Goal: Complete application form

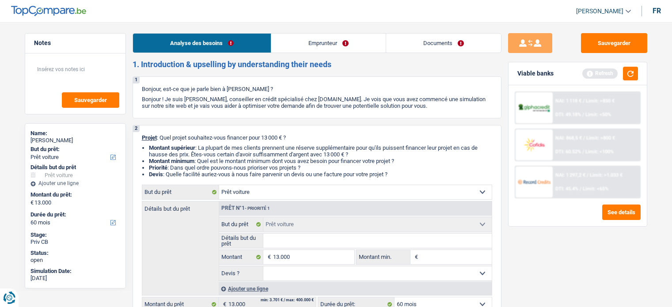
select select "car"
select select "60"
select select "car"
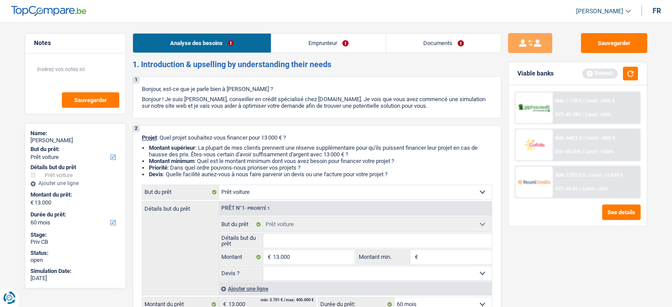
select select "60"
select select "worker"
select select "netSalary"
select select "liveWithParents"
select select "creditConsolidation"
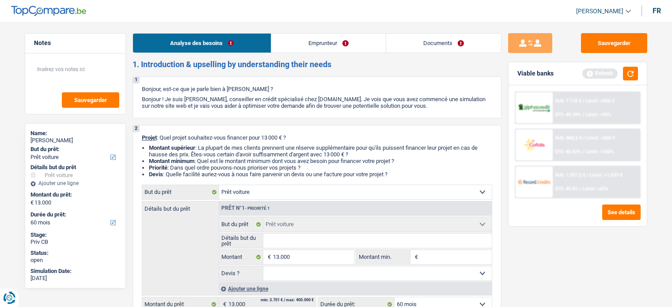
select select "120"
select select "car"
select select "60"
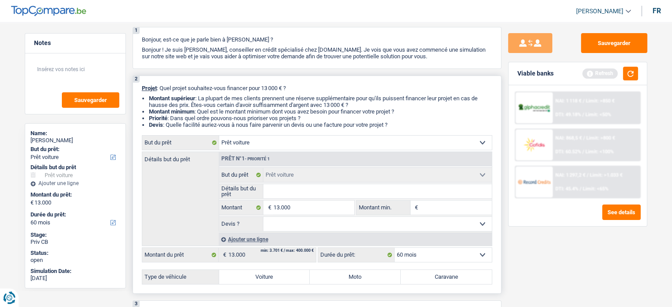
scroll to position [88, 0]
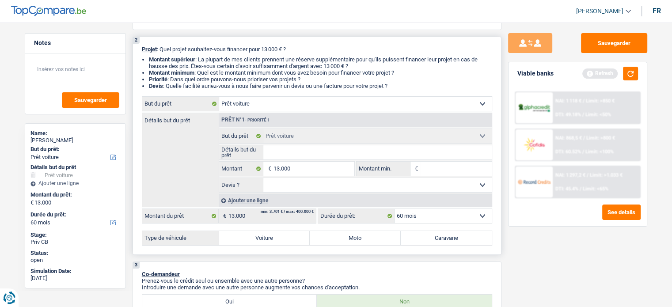
click at [298, 148] on input "Détails but du prêt" at bounding box center [377, 152] width 228 height 14
type input "J"
type input "[DEMOGRAPHIC_DATA]"
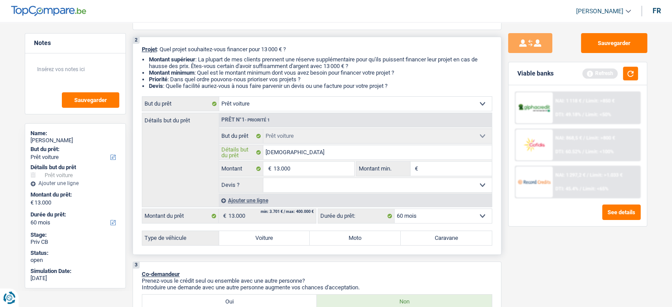
type input "[DEMOGRAPHIC_DATA]"
type input "Juiin"
type input "[DEMOGRAPHIC_DATA]"
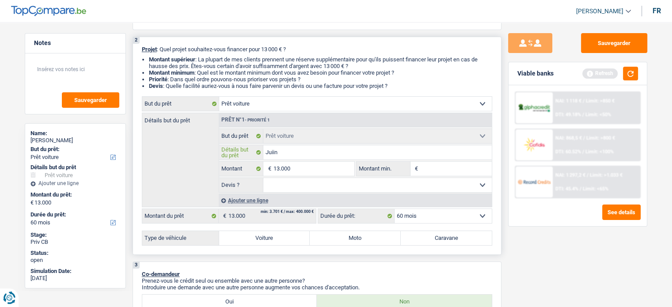
type input "[DEMOGRAPHIC_DATA]"
type input "Juin"
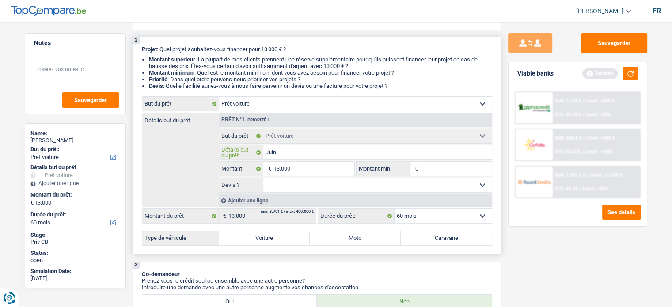
type input "Juin"
type input "[DATE]"
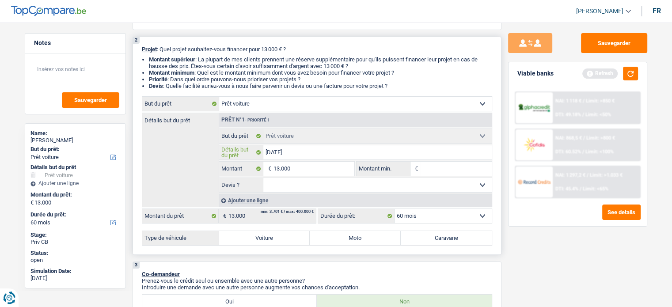
type input "[DATE]"
type input "Juin 202"
type input "[DATE]"
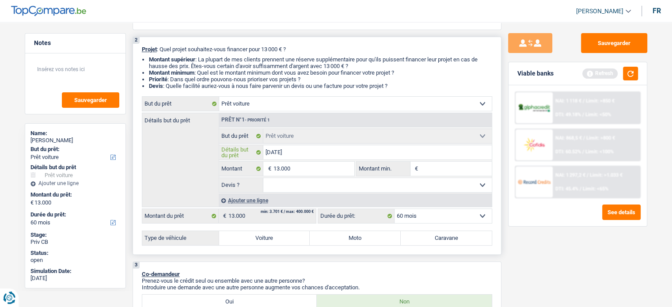
type input "[DATE]"
click at [309, 152] on input "[DATE]" at bounding box center [377, 152] width 228 height 14
type input "[DATE]"
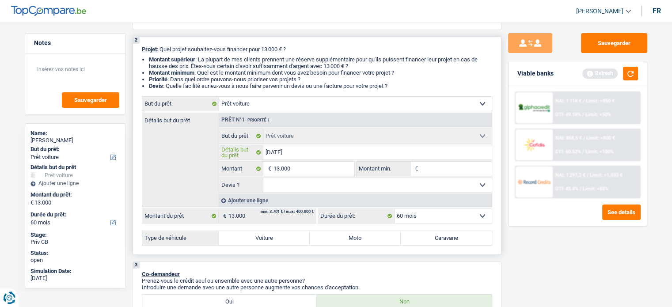
type input "[DATE],"
type input "[DATE], D"
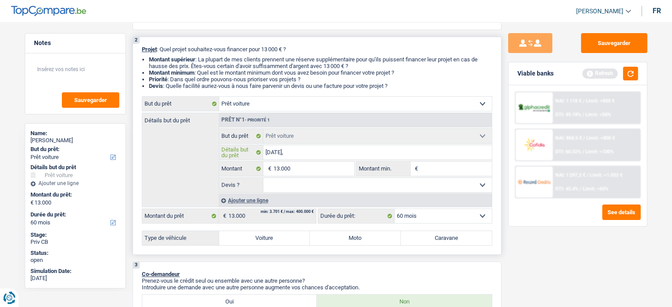
type input "[DATE], D"
type input "[DATE], Da"
type input "[DATE], Dac"
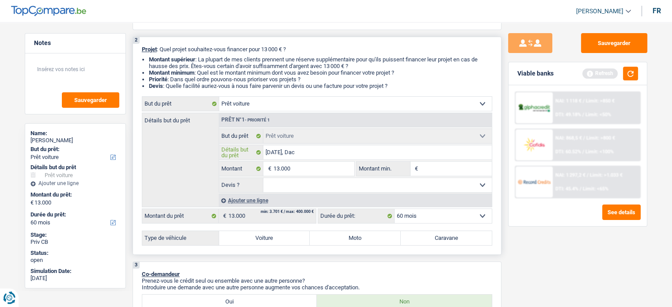
type input "[DATE], Daci"
type input "[DATE], Dacia"
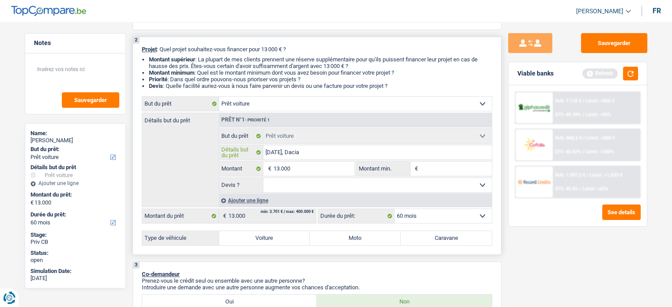
type input "[DATE], Dacia"
type input "[DATE], Dacia d"
type input "[DATE], Dacia du"
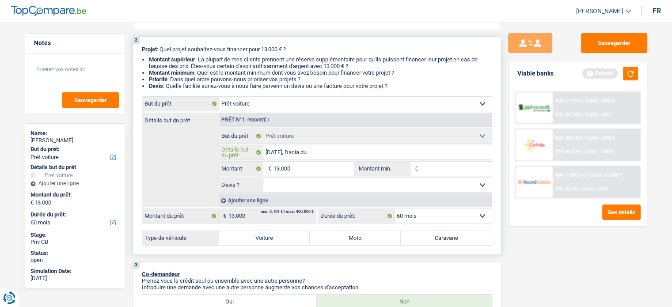
type input "[DATE], Dacia dus"
type input "[DATE], Dacia dust"
type input "[DATE], [PERSON_NAME]"
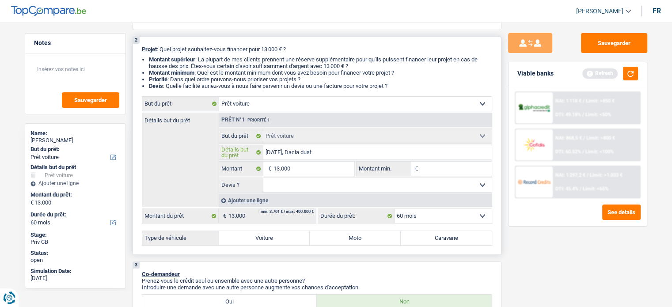
type input "[DATE], [PERSON_NAME]"
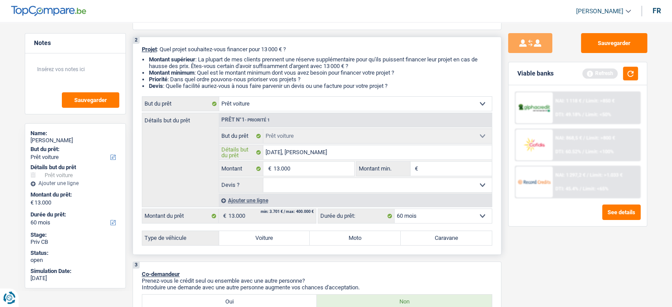
type input "[DATE], [PERSON_NAME]"
click at [328, 184] on select "Oui Non Non répondu Sélectionner une option" at bounding box center [377, 185] width 228 height 14
select select "false"
click at [263, 178] on select "Oui Non Non répondu Sélectionner une option" at bounding box center [377, 185] width 228 height 14
select select "false"
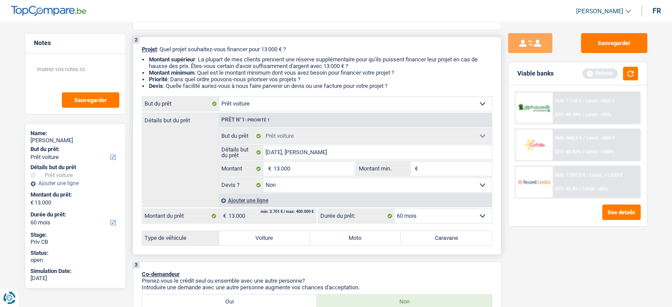
click at [447, 164] on input "Montant min." at bounding box center [456, 169] width 72 height 14
click at [297, 234] on label "Voiture" at bounding box center [264, 238] width 91 height 14
click at [297, 234] on input "Voiture" at bounding box center [264, 238] width 91 height 14
radio input "true"
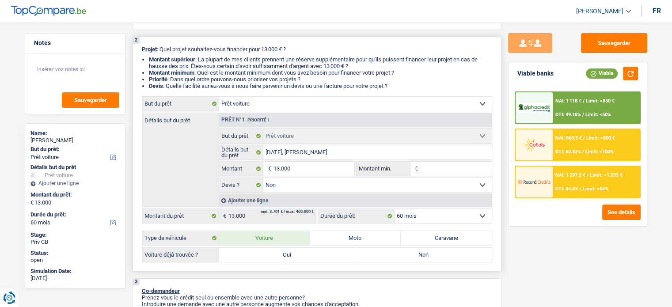
click at [440, 251] on label "Non" at bounding box center [423, 255] width 136 height 14
click at [440, 251] on input "Non" at bounding box center [423, 255] width 136 height 14
radio input "true"
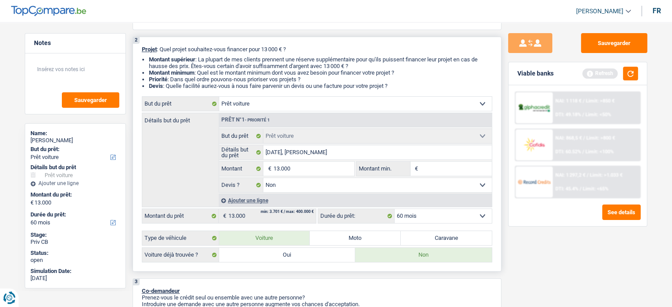
click at [442, 170] on input "Montant min." at bounding box center [456, 169] width 72 height 14
type input "5"
type input "50"
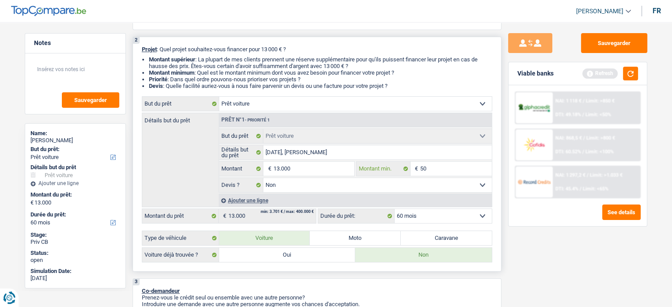
type input "500"
type input "5.000"
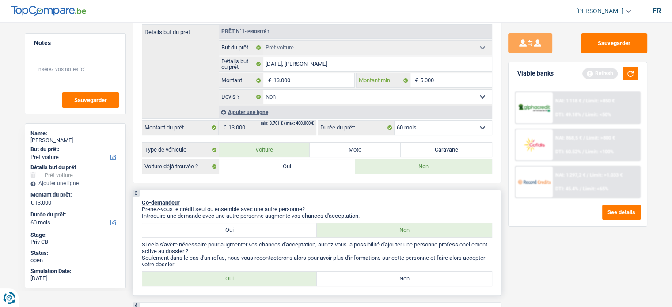
scroll to position [265, 0]
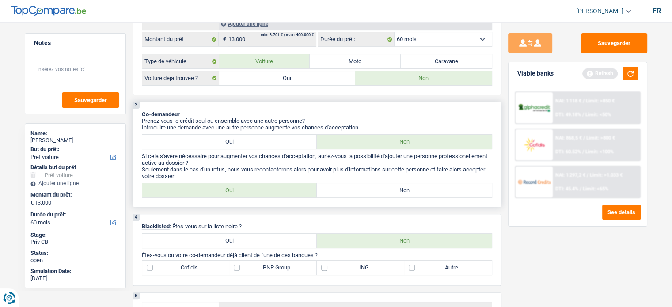
type input "5.000"
click at [371, 117] on p "Prenez-vous le crédit seul ou ensemble avec une autre personne?" at bounding box center [317, 120] width 350 height 7
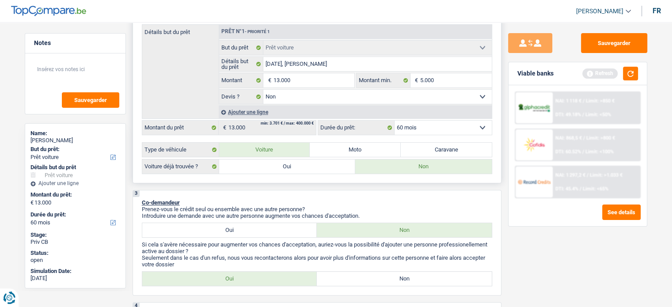
scroll to position [132, 0]
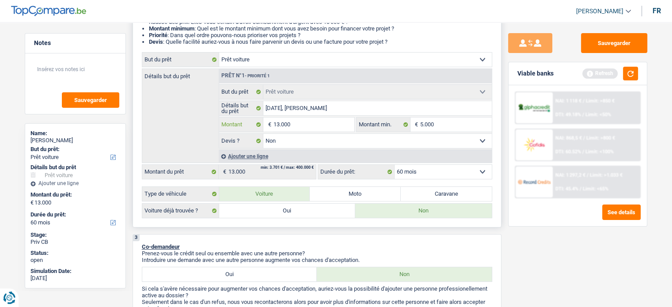
click at [312, 126] on input "13.000" at bounding box center [313, 124] width 81 height 14
click at [321, 123] on input "13.000" at bounding box center [313, 124] width 81 height 14
click at [309, 126] on input "13.000" at bounding box center [313, 124] width 81 height 14
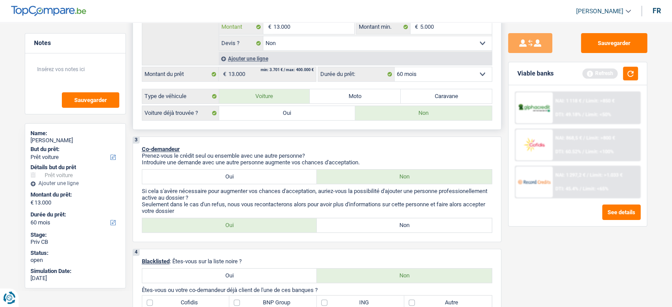
scroll to position [221, 0]
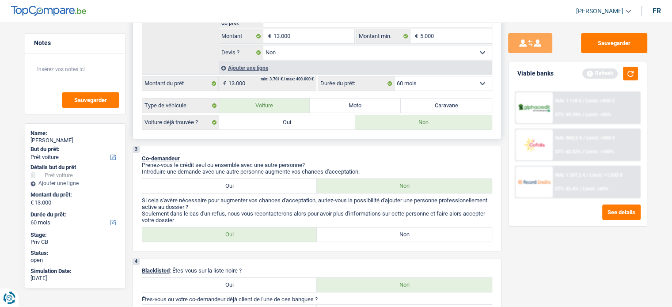
click at [418, 76] on select "12 mois 18 mois 24 mois 30 mois 36 mois 42 mois 48 mois 60 mois Sélectionner un…" at bounding box center [442, 83] width 97 height 14
click at [500, 78] on div "2 Projet : Quel projet souhaitez-vous financer pour 13 000 € ? Montant supérieu…" at bounding box center [316, 21] width 369 height 235
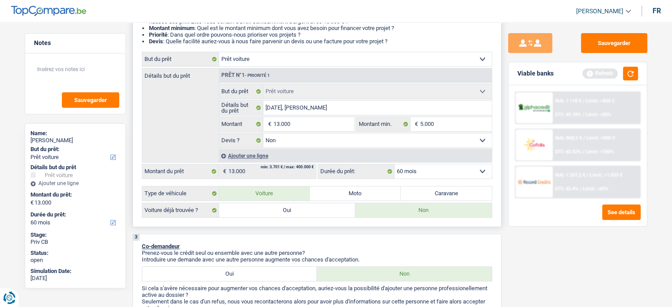
scroll to position [132, 0]
click at [290, 109] on input "[DATE], [PERSON_NAME]" at bounding box center [377, 108] width 228 height 14
type input "Juin 202, [PERSON_NAME]"
type input "[DATE], [PERSON_NAME]"
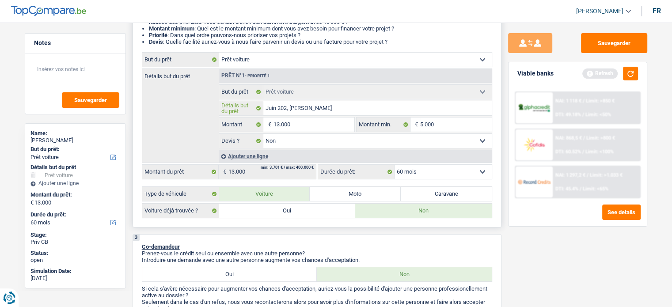
type input "[DATE], [PERSON_NAME]"
type input "Juin 201, [PERSON_NAME]"
type input "[DATE], [PERSON_NAME]"
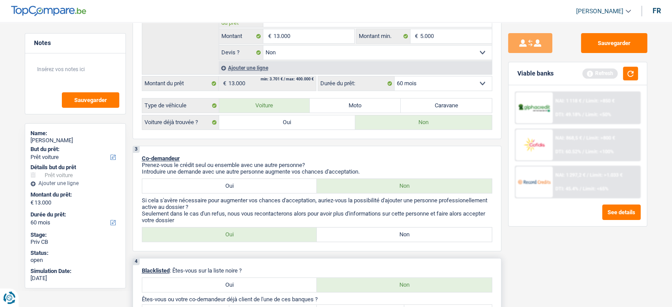
scroll to position [265, 0]
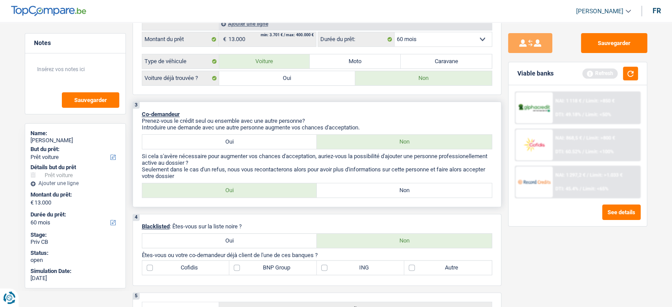
type input "[DATE], [PERSON_NAME]"
click at [307, 111] on p "Co-demandeur" at bounding box center [317, 114] width 350 height 7
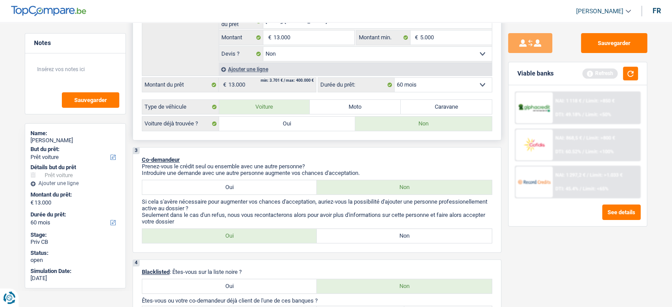
scroll to position [221, 0]
click at [258, 190] on label "Oui" at bounding box center [229, 186] width 175 height 14
click at [258, 190] on input "Oui" at bounding box center [229, 186] width 175 height 14
radio input "true"
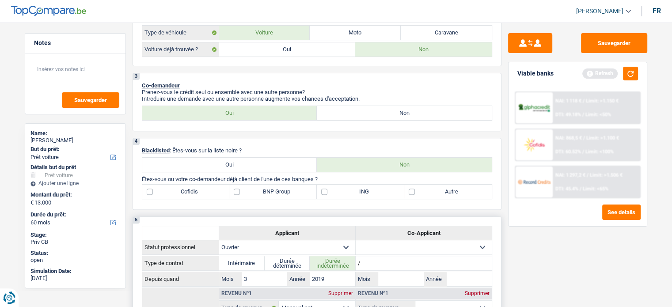
scroll to position [309, 0]
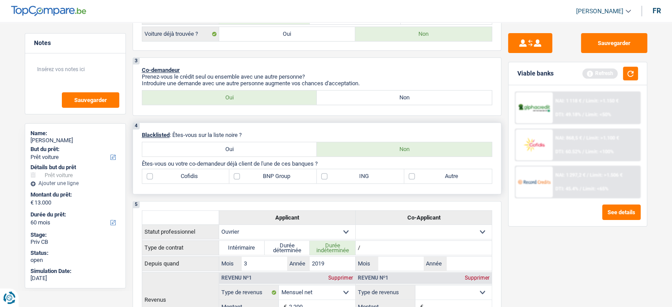
click at [234, 146] on label "Oui" at bounding box center [229, 149] width 175 height 14
click at [234, 146] on input "Oui" at bounding box center [229, 149] width 175 height 14
radio input "true"
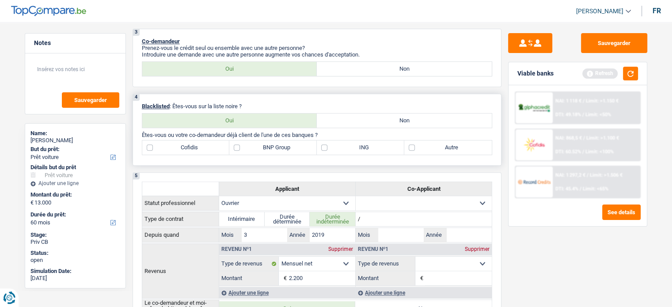
scroll to position [353, 0]
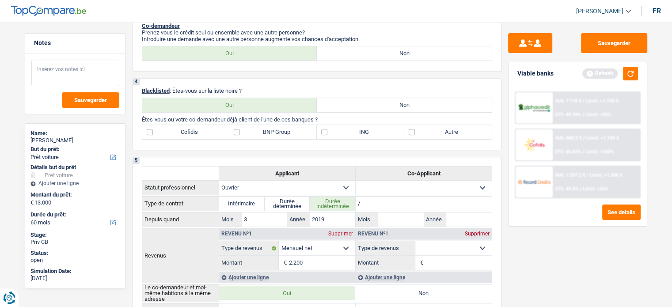
click at [79, 73] on textarea at bounding box center [75, 73] width 88 height 26
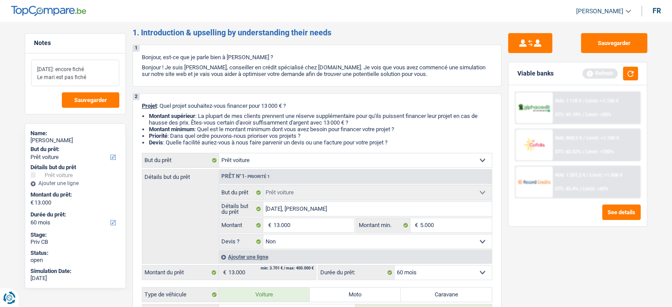
scroll to position [0, 0]
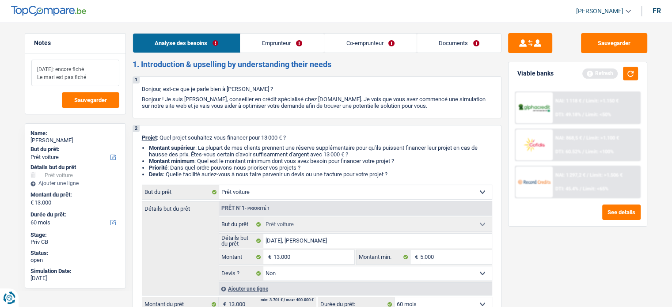
type textarea "[DATE]: encore fiché Le mari est pas fiché"
click at [314, 40] on link "Emprunteur" at bounding box center [281, 43] width 83 height 19
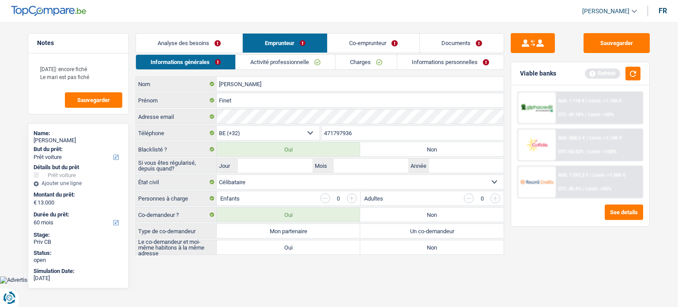
click at [233, 45] on link "Analyse des besoins" at bounding box center [189, 43] width 106 height 19
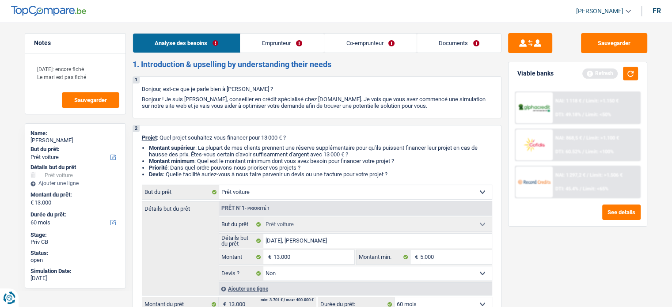
click at [267, 51] on link "Emprunteur" at bounding box center [281, 43] width 83 height 19
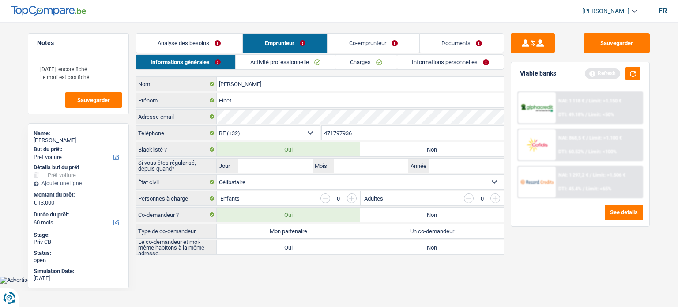
click at [360, 186] on select "Célibataire Marié(e) Cohabitant(e) légal(e) Divorcé(e) Veuf(ve) Séparé (de fait…" at bounding box center [360, 182] width 287 height 14
click at [217, 175] on select "Célibataire Marié(e) Cohabitant(e) légal(e) Divorcé(e) Veuf(ve) Séparé (de fait…" at bounding box center [360, 182] width 287 height 14
click at [307, 179] on select "Célibataire Marié(e) Cohabitant(e) légal(e) Divorcé(e) Veuf(ve) Séparé (de fait…" at bounding box center [360, 182] width 287 height 14
click at [217, 175] on select "Célibataire Marié(e) Cohabitant(e) légal(e) Divorcé(e) Veuf(ve) Séparé (de fait…" at bounding box center [360, 182] width 287 height 14
click at [289, 183] on select "Célibataire Marié(e) Cohabitant(e) légal(e) Divorcé(e) Veuf(ve) Séparé (de fait…" at bounding box center [360, 182] width 287 height 14
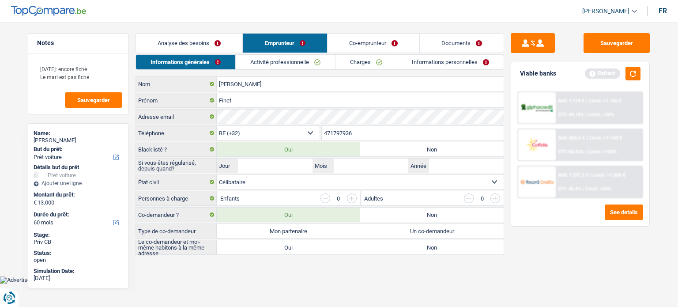
click at [217, 175] on select "Célibataire Marié(e) Cohabitant(e) légal(e) Divorcé(e) Veuf(ve) Séparé (de fait…" at bounding box center [360, 182] width 287 height 14
click at [201, 37] on link "Analyse des besoins" at bounding box center [189, 43] width 106 height 19
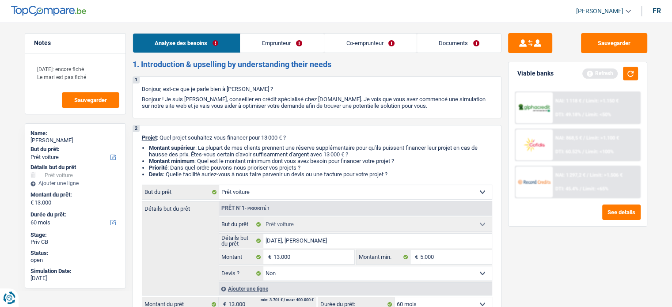
click at [295, 50] on link "Emprunteur" at bounding box center [281, 43] width 83 height 19
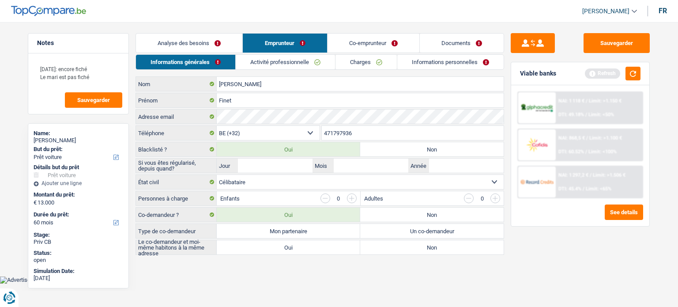
click at [195, 49] on link "Analyse des besoins" at bounding box center [189, 43] width 106 height 19
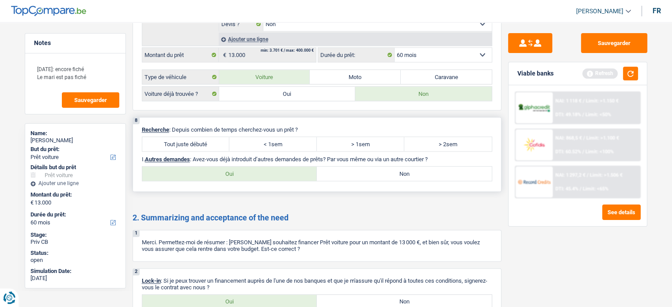
scroll to position [1118, 0]
click at [454, 139] on label "> 2sem" at bounding box center [447, 144] width 87 height 14
click at [454, 139] on input "> 2sem" at bounding box center [447, 144] width 87 height 14
radio input "true"
click at [286, 167] on label "Oui" at bounding box center [229, 174] width 175 height 14
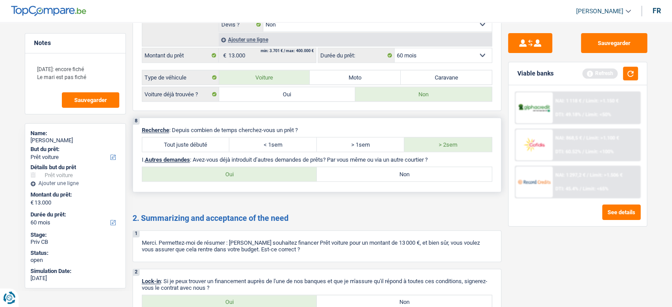
click at [286, 167] on input "Oui" at bounding box center [229, 174] width 175 height 14
radio input "true"
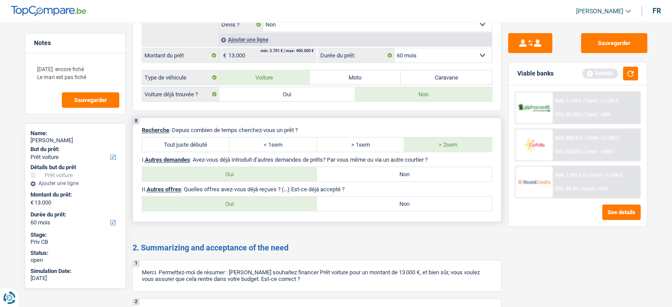
click at [367, 196] on label "Non" at bounding box center [404, 203] width 175 height 14
click at [367, 196] on input "Non" at bounding box center [404, 203] width 175 height 14
radio input "true"
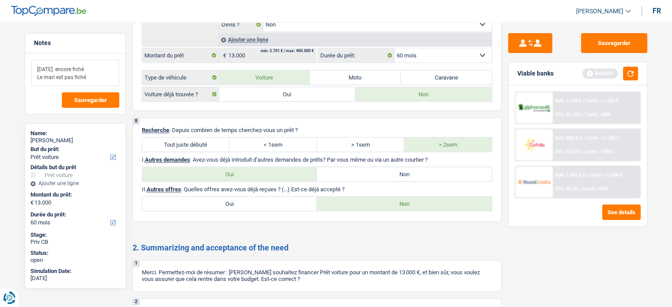
click at [104, 79] on textarea "[DATE]: encore fiché Le mari est pas fiché" at bounding box center [75, 73] width 88 height 26
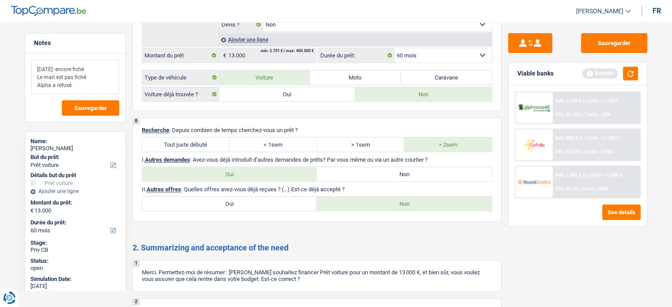
type textarea "[DATE]: encore fiché Le mari est pas fiché Alpha a refusé"
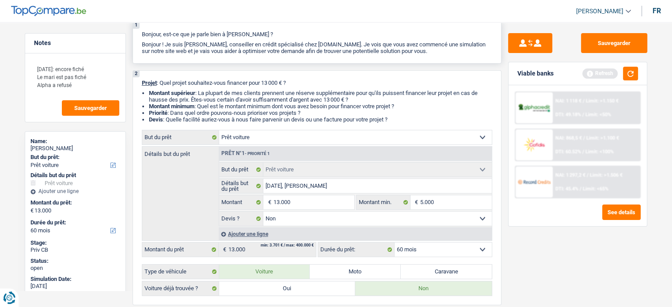
scroll to position [0, 0]
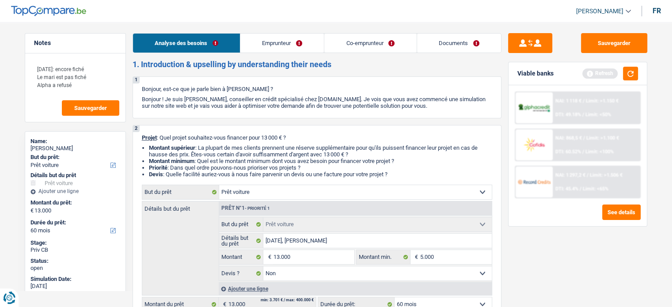
click at [344, 44] on link "Co-emprunteur" at bounding box center [370, 43] width 92 height 19
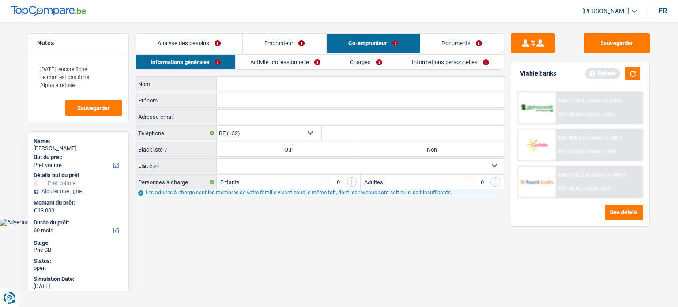
click at [250, 84] on input "Nom" at bounding box center [360, 84] width 287 height 14
click at [204, 43] on link "Analyse des besoins" at bounding box center [189, 43] width 106 height 19
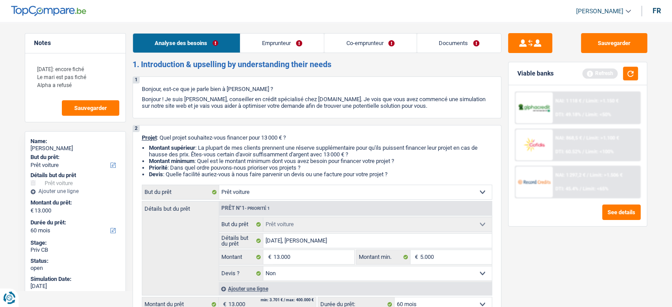
click at [273, 39] on link "Emprunteur" at bounding box center [281, 43] width 83 height 19
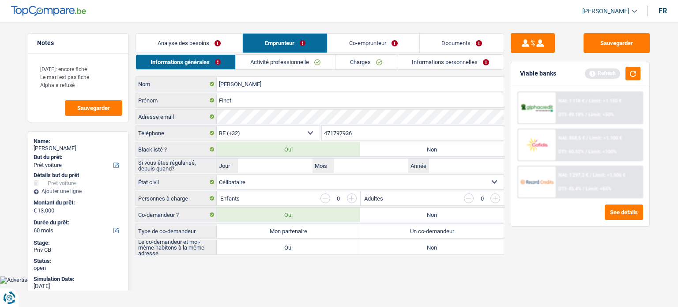
drag, startPoint x: 401, startPoint y: 208, endPoint x: 398, endPoint y: 200, distance: 8.1
click at [401, 208] on label "Non" at bounding box center [432, 215] width 144 height 14
click at [401, 208] on input "Non" at bounding box center [432, 215] width 144 height 14
radio input "true"
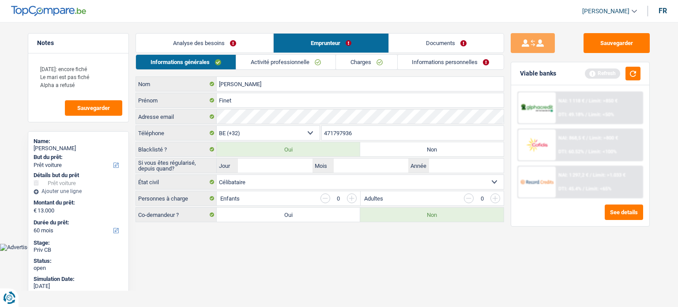
click at [381, 151] on label "Non" at bounding box center [432, 149] width 144 height 14
click at [381, 151] on input "Non" at bounding box center [432, 149] width 144 height 14
radio input "true"
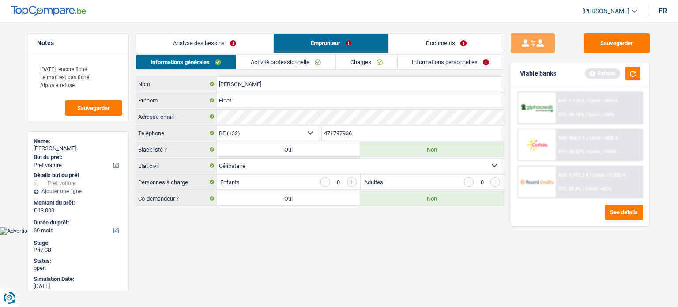
click at [225, 40] on link "Analyse des besoins" at bounding box center [204, 43] width 137 height 19
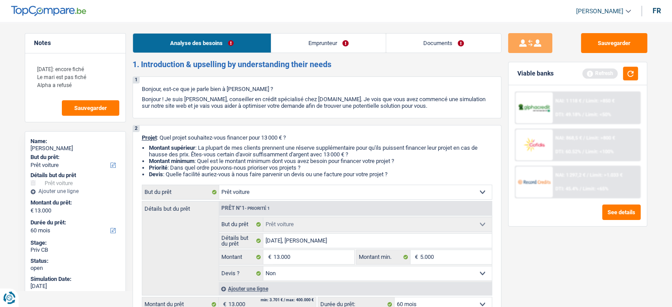
click at [317, 41] on link "Emprunteur" at bounding box center [328, 43] width 114 height 19
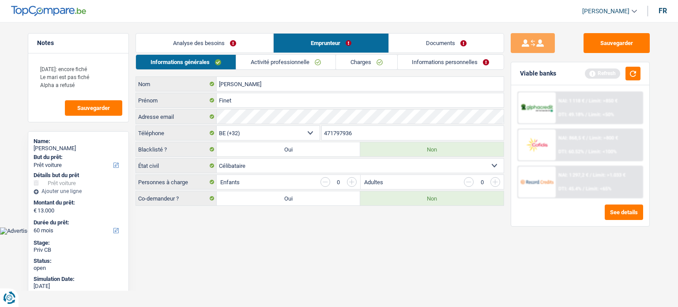
click at [311, 68] on link "Activité professionnelle" at bounding box center [285, 62] width 99 height 15
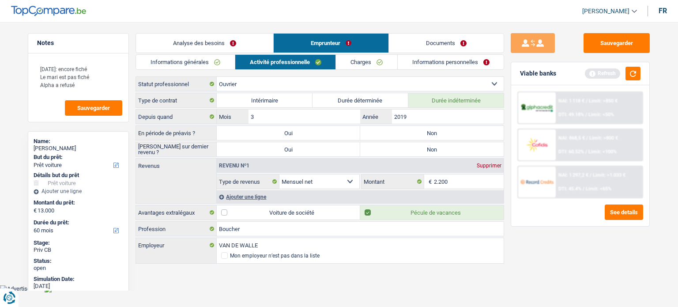
click at [417, 134] on label "Non" at bounding box center [432, 133] width 144 height 14
click at [417, 134] on input "Non" at bounding box center [432, 133] width 144 height 14
radio input "true"
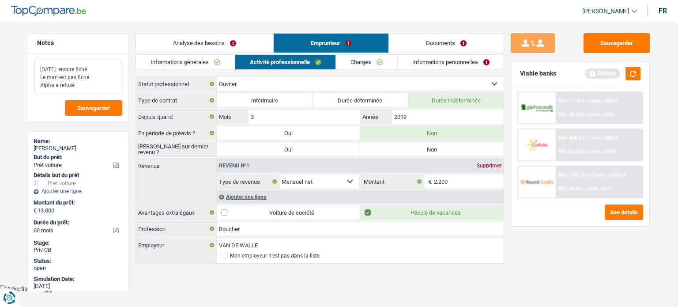
click at [81, 87] on textarea "[DATE]: encore fiché Le mari est pas fiché Alpha a refusé" at bounding box center [78, 77] width 88 height 34
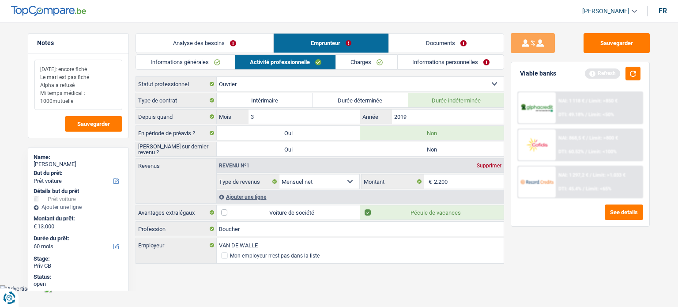
type textarea "[DATE]: encore fiché Le mari est pas fiché Alpha a refusé Mi temps médical : 10…"
click at [450, 148] on label "Non" at bounding box center [432, 149] width 144 height 14
click at [450, 148] on input "Non" at bounding box center [432, 149] width 144 height 14
radio input "true"
click at [370, 62] on link "Charges" at bounding box center [366, 62] width 61 height 15
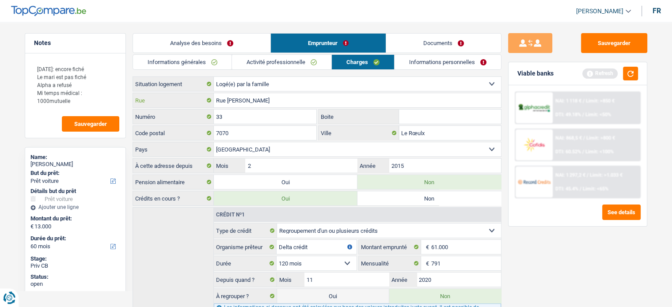
click at [281, 100] on input "Rue [PERSON_NAME]" at bounding box center [357, 100] width 287 height 14
click at [274, 118] on input "33" at bounding box center [265, 117] width 103 height 14
click at [269, 102] on input "Rue [PERSON_NAME]" at bounding box center [357, 100] width 287 height 14
click at [443, 136] on input "Le Rœulx" at bounding box center [450, 133] width 102 height 14
type input "L"
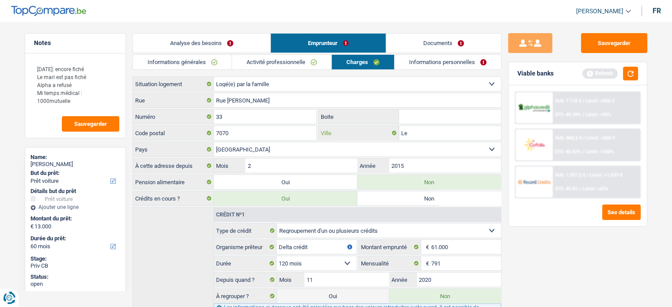
type input "L"
type input "Mignault"
click at [437, 113] on input "Boite" at bounding box center [450, 117] width 102 height 14
click at [424, 63] on link "Informations personnelles" at bounding box center [447, 62] width 106 height 15
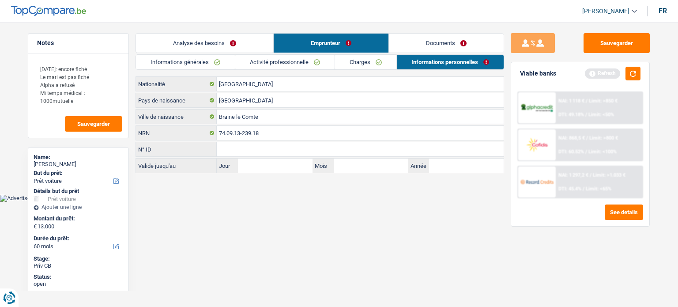
click at [433, 38] on link "Documents" at bounding box center [446, 43] width 115 height 19
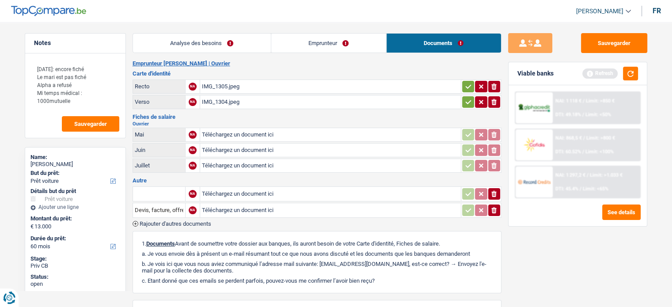
click at [228, 44] on link "Analyse des besoins" at bounding box center [202, 43] width 138 height 19
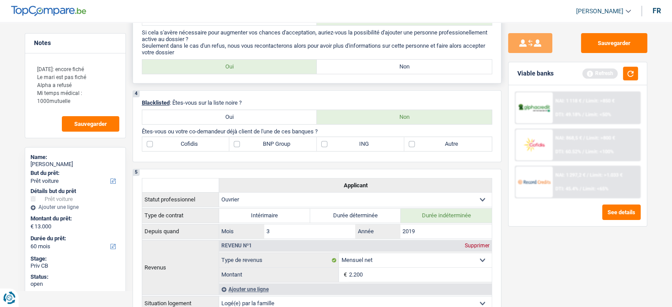
scroll to position [309, 0]
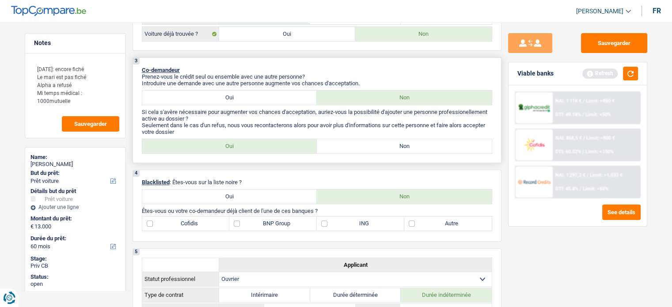
click at [353, 141] on label "Non" at bounding box center [404, 146] width 175 height 14
click at [353, 141] on input "Non" at bounding box center [404, 146] width 175 height 14
radio input "true"
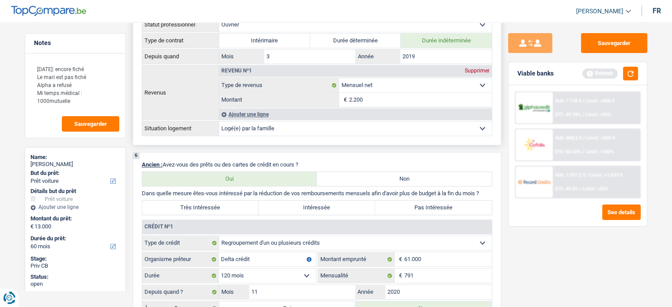
scroll to position [706, 0]
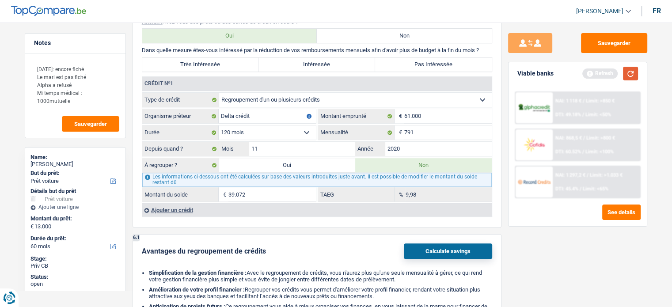
click at [633, 68] on button "button" at bounding box center [630, 74] width 15 height 14
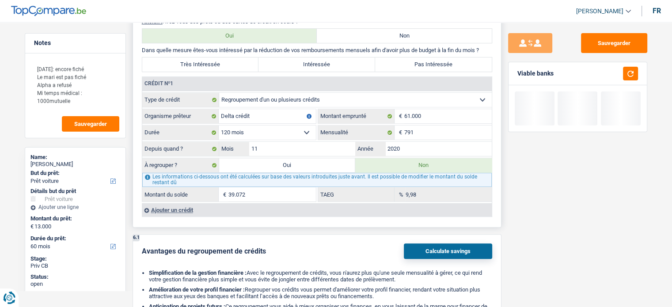
click at [205, 58] on label "Très Intéressée" at bounding box center [200, 64] width 117 height 14
click at [205, 58] on input "Très Intéressée" at bounding box center [200, 64] width 117 height 14
radio input "true"
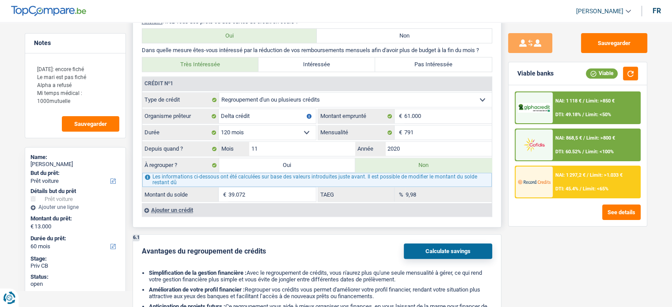
click at [280, 162] on label "Oui" at bounding box center [287, 165] width 136 height 14
click at [280, 162] on input "Oui" at bounding box center [287, 165] width 136 height 14
radio input "true"
type input "52.072"
type input "39.072"
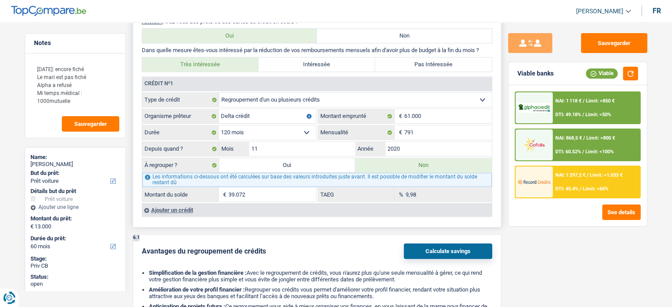
select select
radio input "false"
type input "39.072"
select select
select select "refinancing"
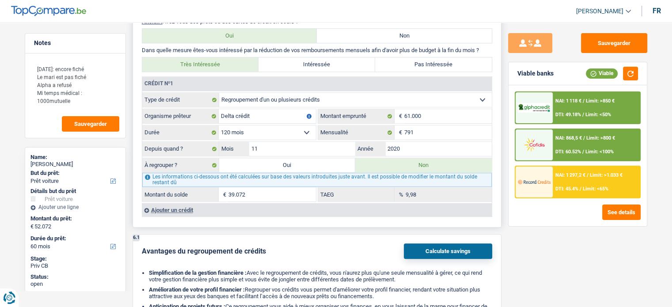
select select "refinancing"
select select "144"
select select "refinancing"
select select "144"
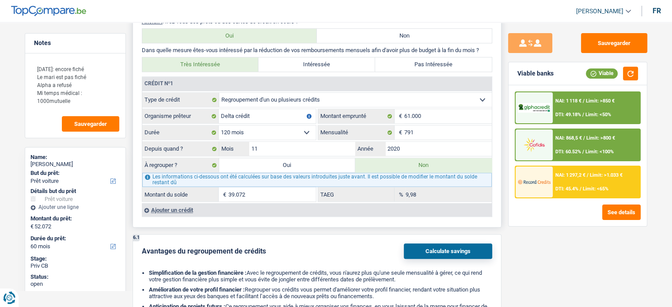
select select "refinancing"
select select "144"
select select "car"
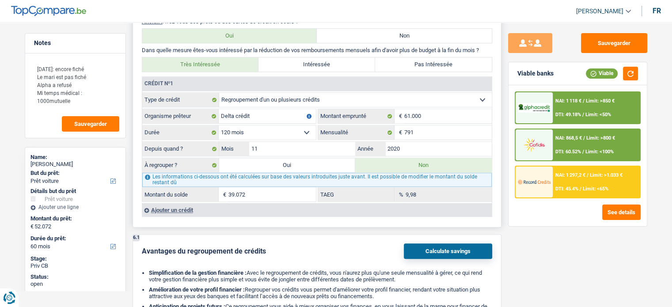
select select "false"
select select "car"
select select "false"
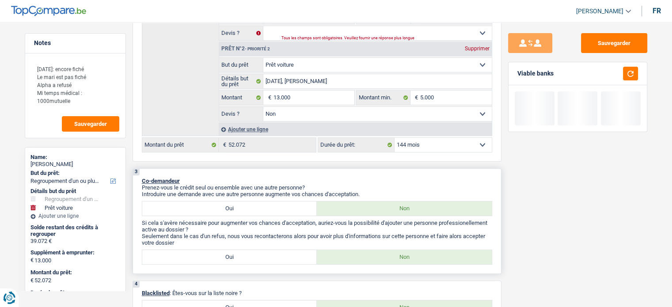
scroll to position [309, 0]
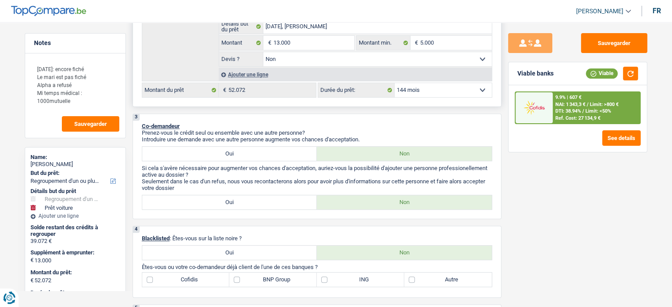
click at [444, 91] on select "12 mois 18 mois 24 mois 30 mois 36 mois 42 mois 48 mois 60 mois 72 mois 84 mois…" at bounding box center [442, 90] width 97 height 14
select select "84"
click at [394, 83] on select "12 mois 18 mois 24 mois 30 mois 36 mois 42 mois 48 mois 60 mois 72 mois 84 mois…" at bounding box center [442, 90] width 97 height 14
select select "84"
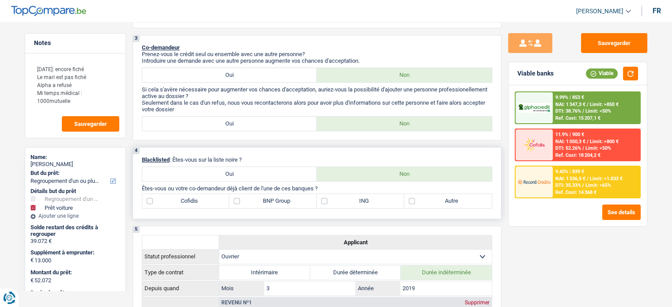
scroll to position [442, 0]
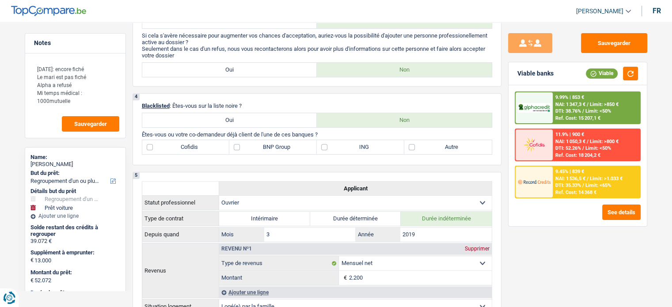
click at [619, 180] on span "Limit: >1.033 €" at bounding box center [605, 179] width 33 height 6
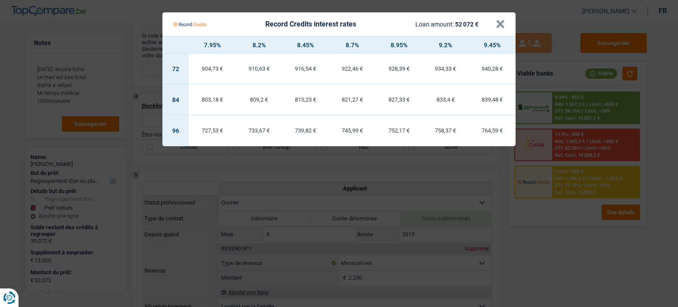
click at [556, 214] on Credits "Record Credits interest rates Loan amount: 52 072 € × 7.95% 8.2% 8.45% 8.7% 8.9…" at bounding box center [339, 153] width 678 height 307
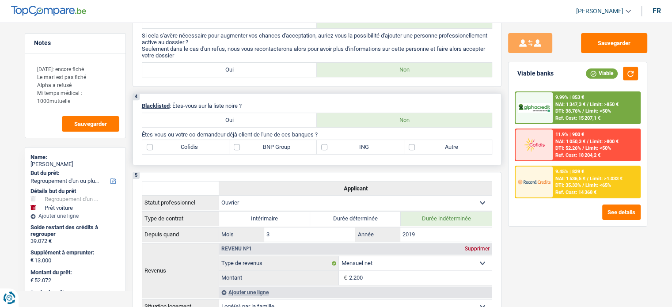
scroll to position [706, 0]
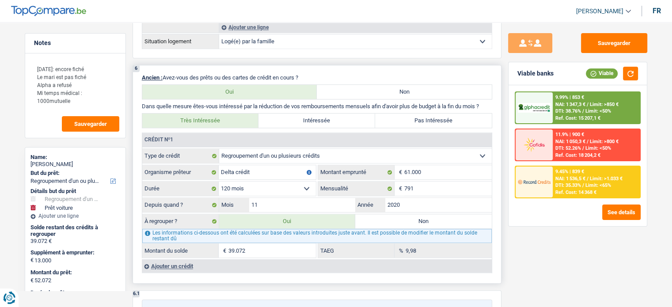
click at [447, 113] on label "Pas Intéressée" at bounding box center [433, 120] width 117 height 14
click at [447, 113] on input "Pas Intéressée" at bounding box center [433, 120] width 117 height 14
radio input "true"
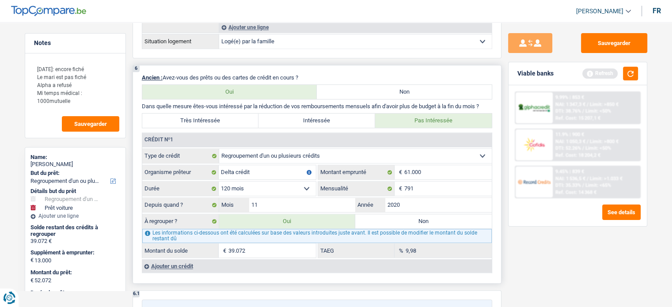
drag, startPoint x: 429, startPoint y: 217, endPoint x: 473, endPoint y: 149, distance: 81.4
click at [429, 217] on label "Non" at bounding box center [423, 221] width 136 height 14
click at [429, 217] on input "Non" at bounding box center [423, 221] width 136 height 14
radio input "true"
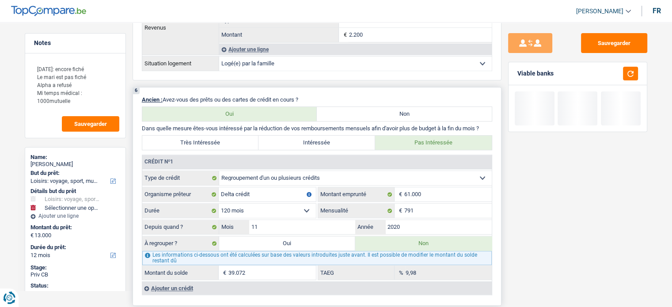
select select "car"
select select "60"
select select "car"
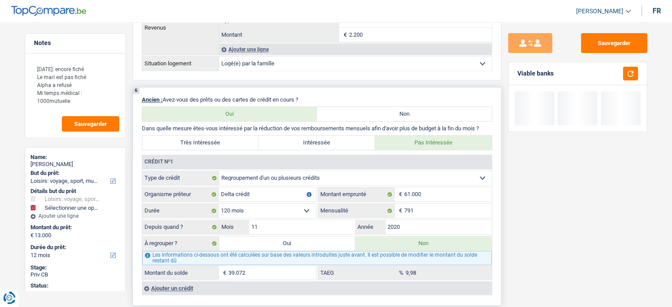
type input "[DATE], [PERSON_NAME]"
type input "13.000"
type input "5.000"
select select "false"
select select "60"
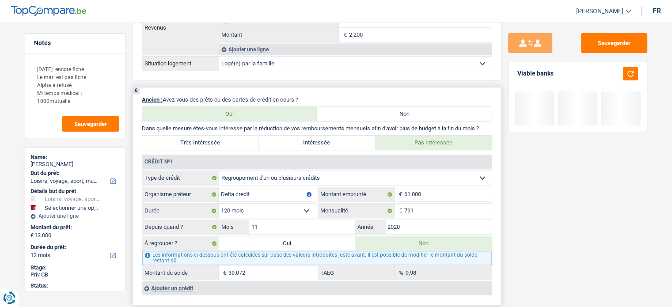
radio input "false"
select select "car"
type input "[DATE], [PERSON_NAME]"
type input "13.000"
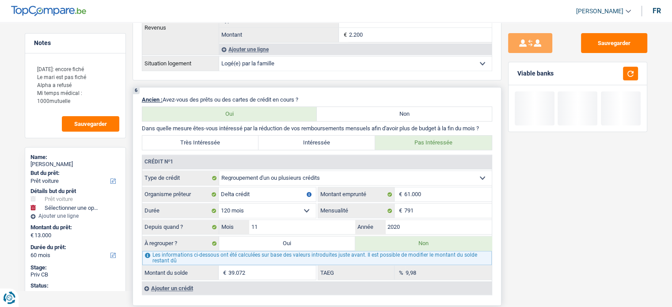
type input "5.000"
select select "false"
select select "60"
type input "13.000"
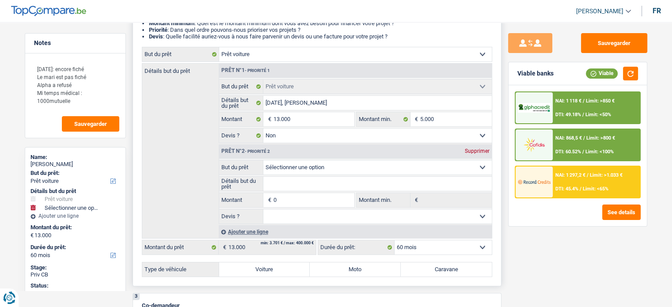
scroll to position [132, 0]
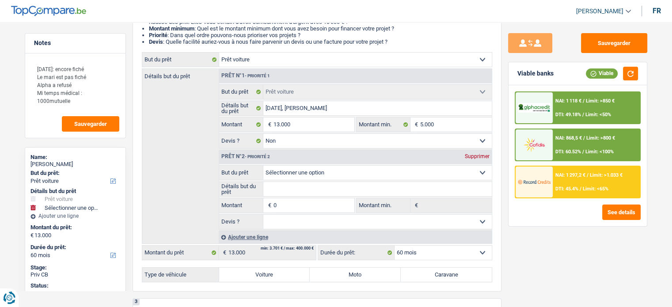
click at [574, 182] on div "NAI: 1 297,2 € / Limit: >1.033 € DTI: 45.4% / Limit: <65%" at bounding box center [595, 181] width 87 height 31
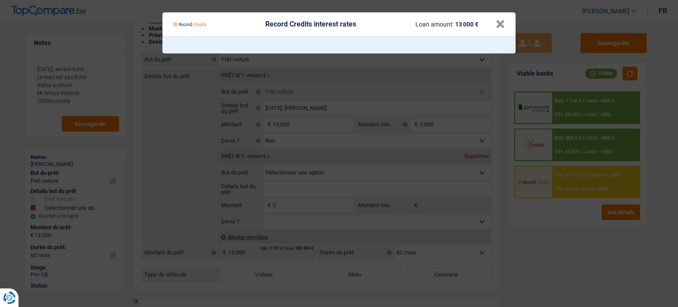
click at [507, 20] on Credits___BV_modal_header_ "Record Credits interest rates Loan amount: 13 000 € ×" at bounding box center [338, 24] width 353 height 24
click at [502, 22] on button "×" at bounding box center [500, 24] width 9 height 9
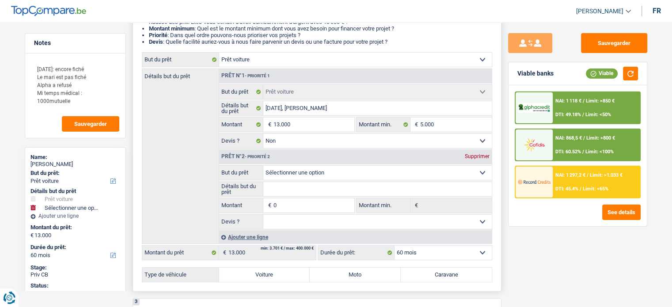
click at [478, 154] on div "Supprimer" at bounding box center [476, 156] width 29 height 5
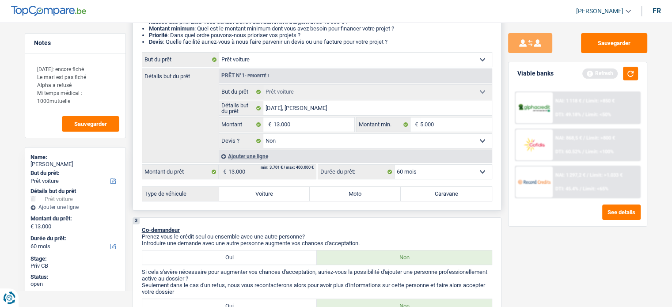
click at [257, 192] on label "Voiture" at bounding box center [264, 194] width 91 height 14
click at [257, 192] on input "Voiture" at bounding box center [264, 194] width 91 height 14
radio input "true"
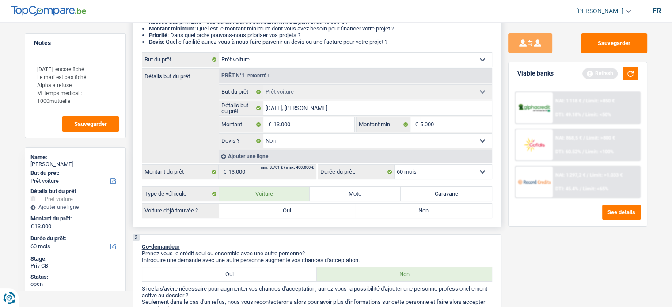
click at [452, 211] on label "Non" at bounding box center [423, 211] width 136 height 14
click at [452, 211] on input "Non" at bounding box center [423, 211] width 136 height 14
radio input "true"
click at [638, 73] on div "Viable banks Refresh" at bounding box center [577, 73] width 138 height 23
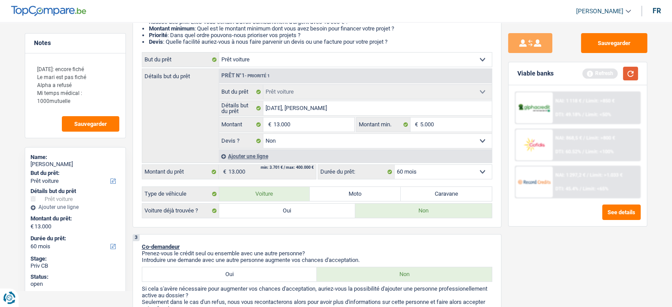
click at [631, 74] on button "button" at bounding box center [630, 74] width 15 height 14
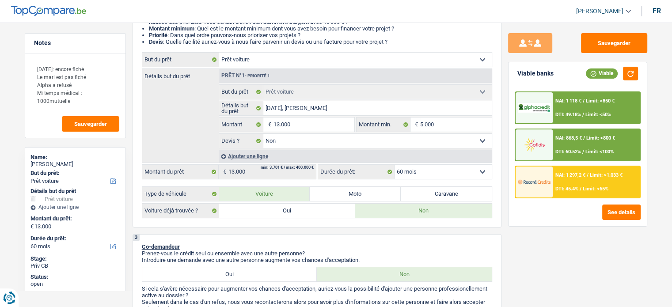
click at [599, 179] on div "NAI: 1 297,2 € / Limit: >1.033 € DTI: 45.4% / Limit: <65%" at bounding box center [595, 181] width 87 height 31
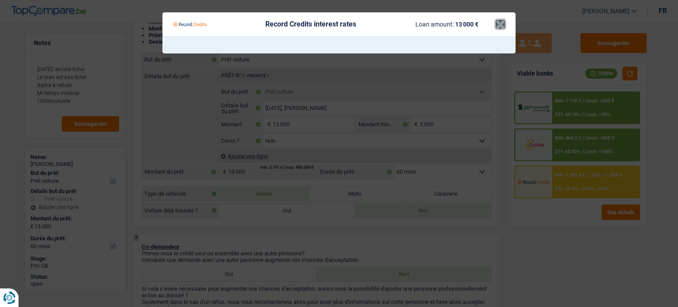
click at [499, 27] on button "×" at bounding box center [500, 24] width 9 height 9
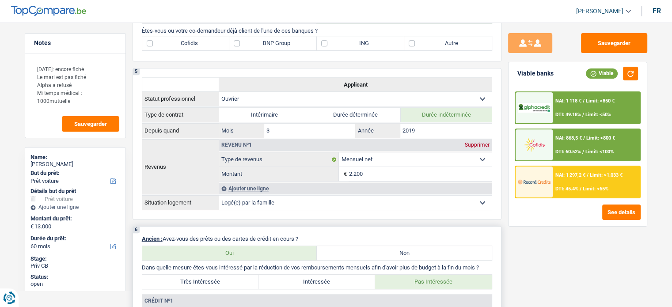
scroll to position [618, 0]
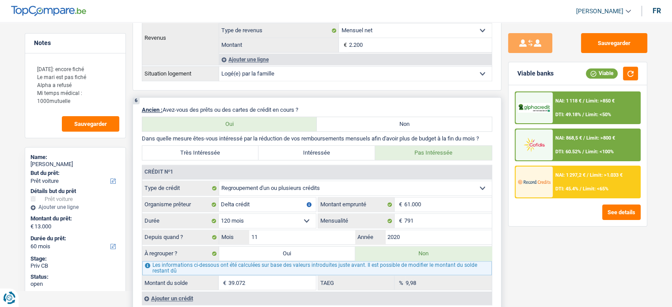
click at [241, 156] on label "Très Intéressée" at bounding box center [200, 153] width 117 height 14
click at [241, 156] on input "Très Intéressée" at bounding box center [200, 153] width 117 height 14
radio input "true"
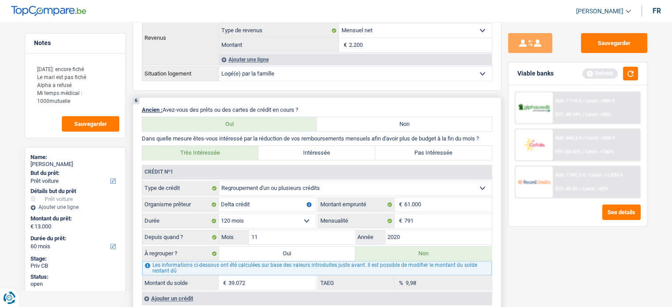
click at [283, 247] on label "Oui" at bounding box center [287, 253] width 136 height 14
click at [283, 247] on input "Oui" at bounding box center [287, 253] width 136 height 14
radio input "true"
type input "39.072"
select select
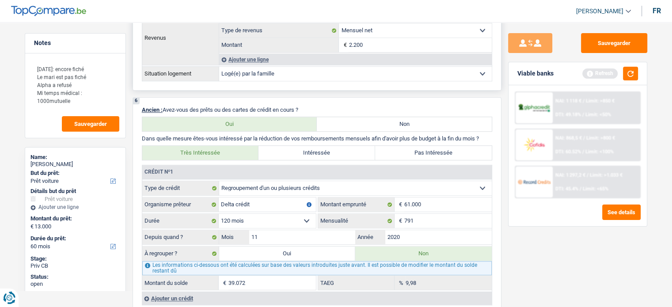
radio input "false"
type input "39.072"
select select
type input "52.072"
select select "refinancing"
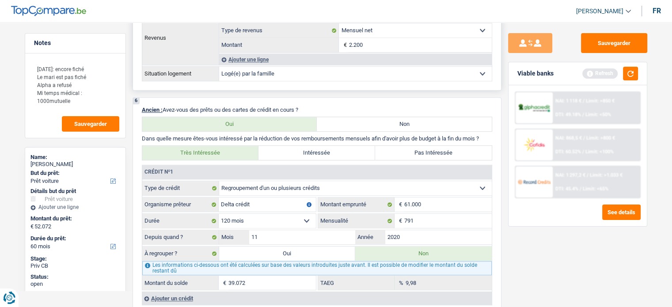
select select "refinancing"
select select "144"
select select "refinancing"
select select "144"
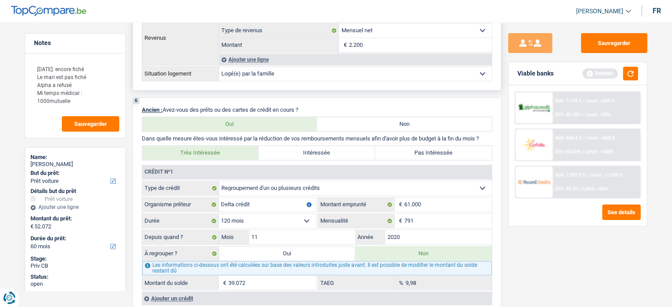
select select "refinancing"
select select "144"
select select "car"
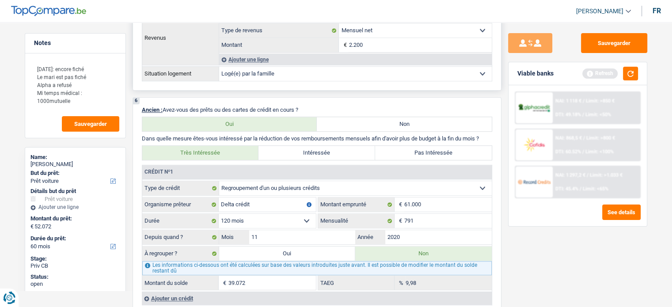
select select "false"
select select "car"
select select "false"
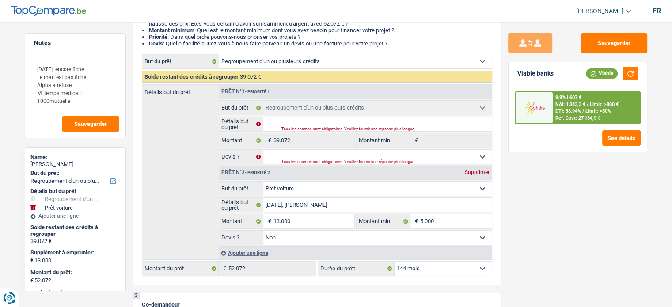
scroll to position [132, 0]
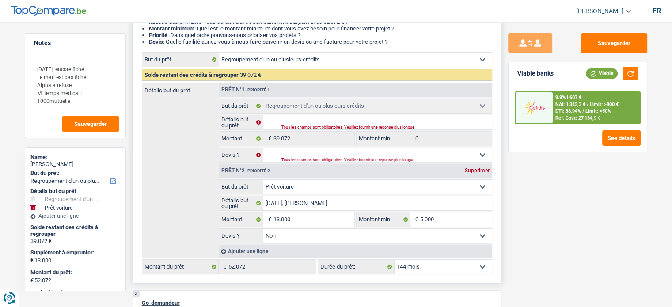
click at [420, 268] on select "12 mois 18 mois 24 mois 30 mois 36 mois 42 mois 48 mois 60 mois 72 mois 84 mois…" at bounding box center [442, 267] width 97 height 14
select select "84"
click at [394, 260] on select "12 mois 18 mois 24 mois 30 mois 36 mois 42 mois 48 mois 60 mois 72 mois 84 mois…" at bounding box center [442, 267] width 97 height 14
select select "84"
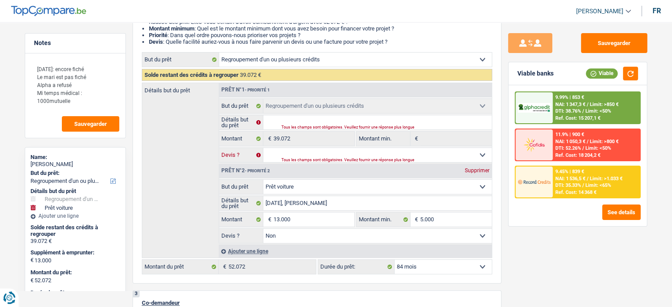
click at [279, 154] on select "Oui Non Non répondu Sélectionner une option" at bounding box center [377, 155] width 228 height 14
click at [212, 196] on div "Détails but du prêt Prêt n°1 - Priorité 1 Confort maison: meubles, textile, pei…" at bounding box center [317, 170] width 350 height 175
click at [200, 114] on div "Détails but du prêt Prêt n°1 - Priorité 1 Confort maison: meubles, textile, pei…" at bounding box center [317, 170] width 350 height 175
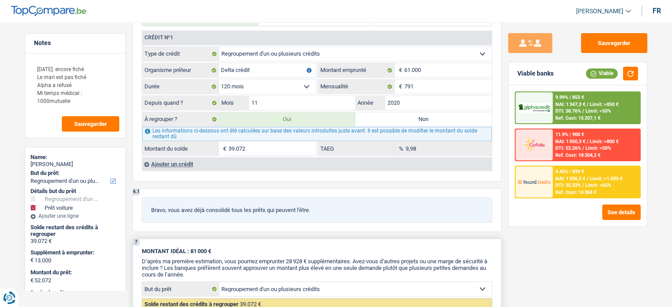
scroll to position [839, 0]
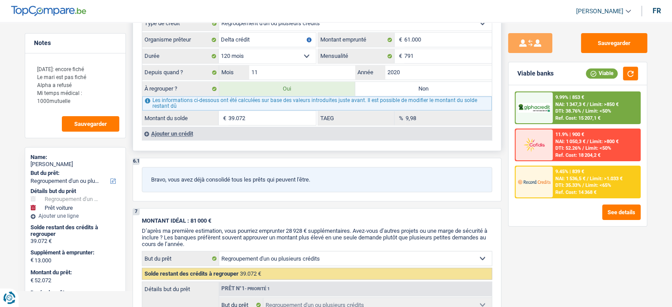
click at [247, 111] on input "39.072" at bounding box center [271, 118] width 87 height 14
type input "4"
select select "60"
type input "4"
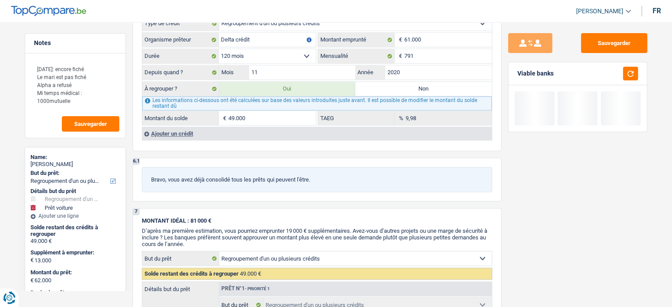
click at [532, 253] on div "Sauvegarder Viable banks" at bounding box center [577, 161] width 152 height 257
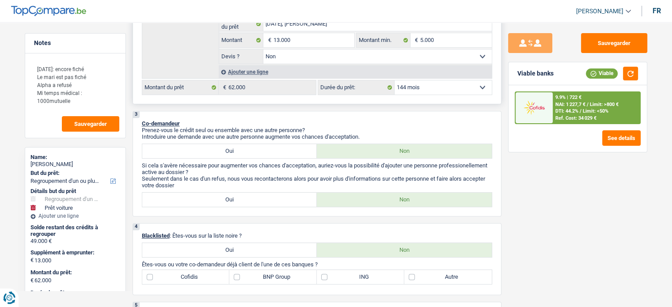
scroll to position [265, 0]
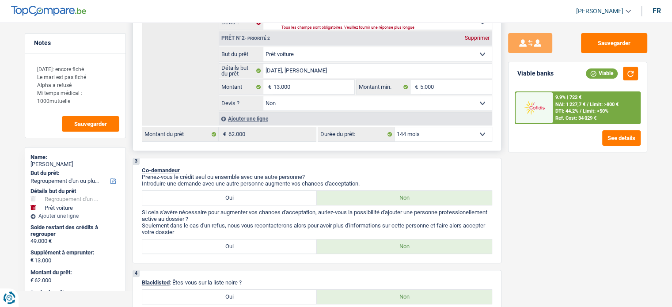
click at [438, 132] on select "12 mois 18 mois 24 mois 30 mois 36 mois 42 mois 48 mois 60 mois 72 mois 84 mois…" at bounding box center [442, 134] width 97 height 14
click at [394, 127] on select "12 mois 18 mois 24 mois 30 mois 36 mois 42 mois 48 mois 60 mois 72 mois 84 mois…" at bounding box center [442, 134] width 97 height 14
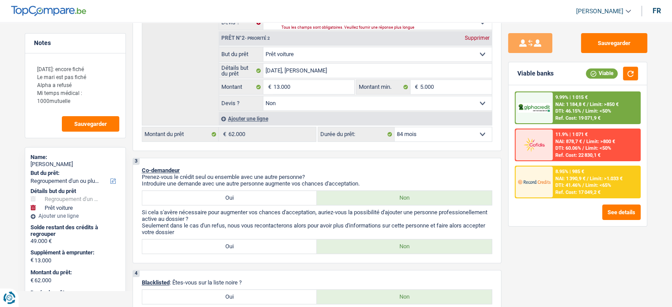
click at [555, 180] on div "8.95% | 985 € NAI: 1 390,9 € / Limit: >1.033 € DTI: 41.46% / Limit: <65% Ref. C…" at bounding box center [595, 181] width 87 height 31
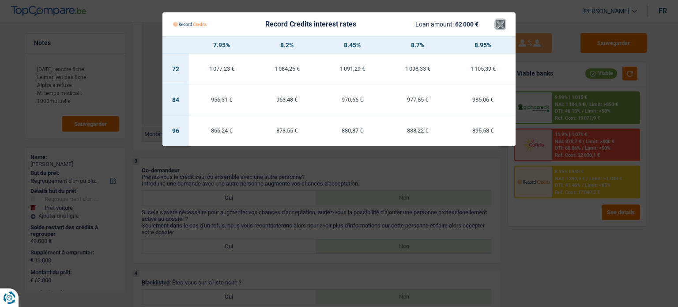
click at [502, 23] on button "×" at bounding box center [500, 24] width 9 height 9
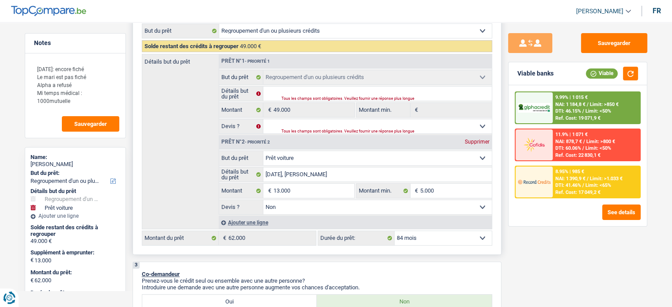
scroll to position [177, 0]
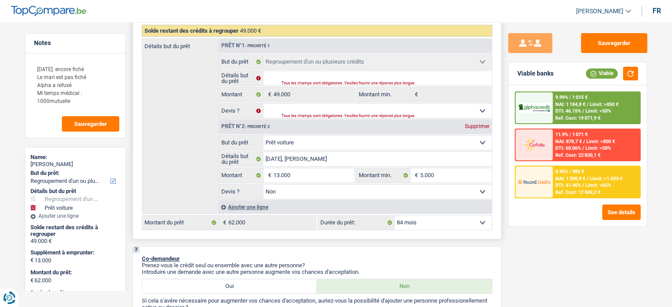
click at [301, 142] on select "Confort maison: meubles, textile, peinture, électroménager, outillage non-profe…" at bounding box center [377, 143] width 228 height 14
click at [263, 136] on select "Confort maison: meubles, textile, peinture, électroménager, outillage non-profe…" at bounding box center [377, 143] width 228 height 14
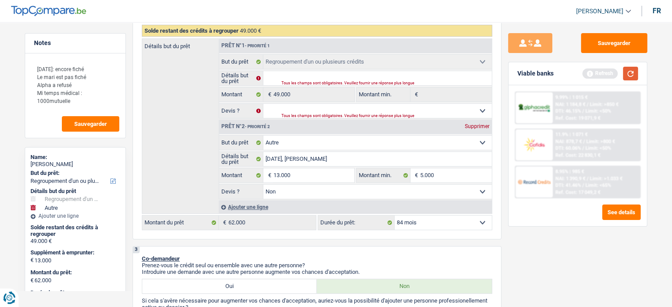
click at [628, 77] on button "button" at bounding box center [630, 74] width 15 height 14
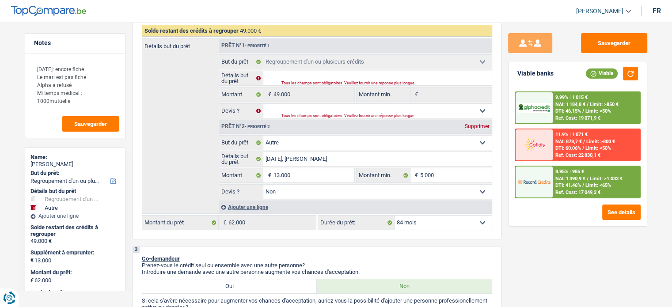
click at [557, 183] on span "DTI: 41.46%" at bounding box center [568, 185] width 26 height 6
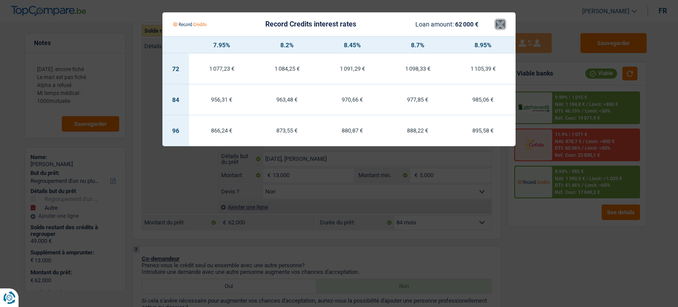
click at [502, 29] on button "×" at bounding box center [500, 24] width 9 height 9
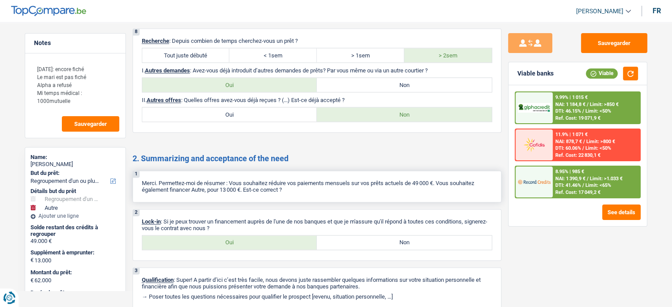
scroll to position [1327, 0]
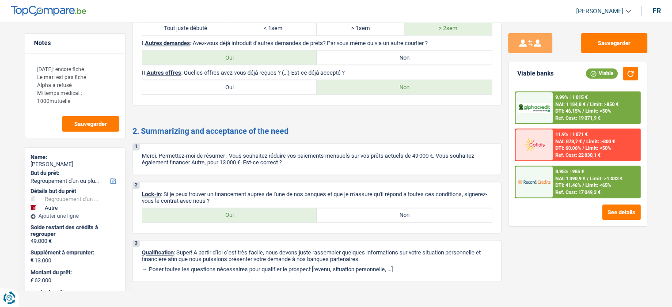
click at [548, 193] on div at bounding box center [533, 181] width 37 height 31
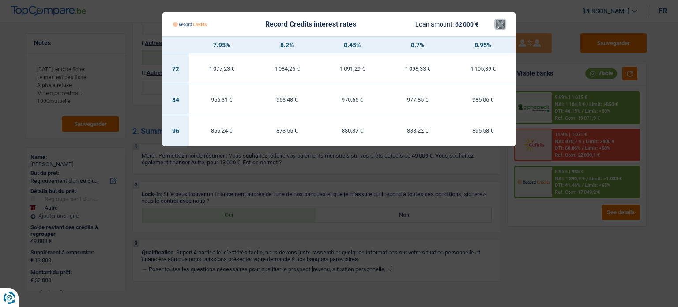
click at [502, 23] on button "×" at bounding box center [500, 24] width 9 height 9
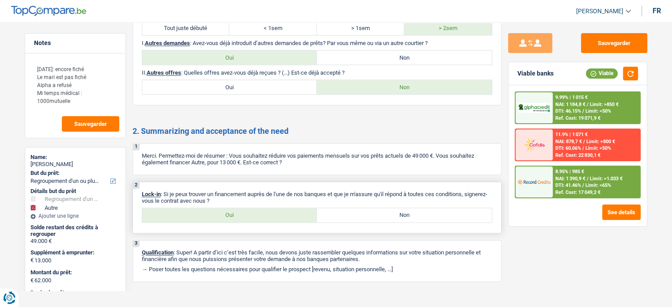
click at [211, 211] on label "Oui" at bounding box center [229, 215] width 175 height 14
click at [211, 211] on input "Oui" at bounding box center [229, 215] width 175 height 14
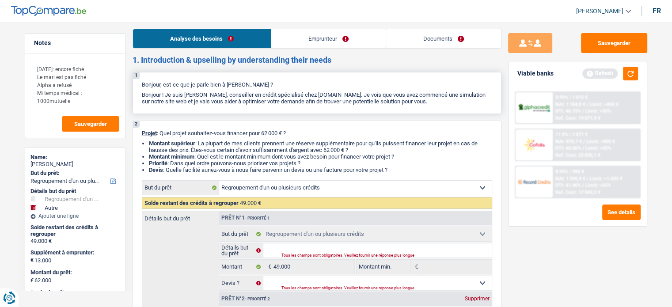
scroll to position [0, 0]
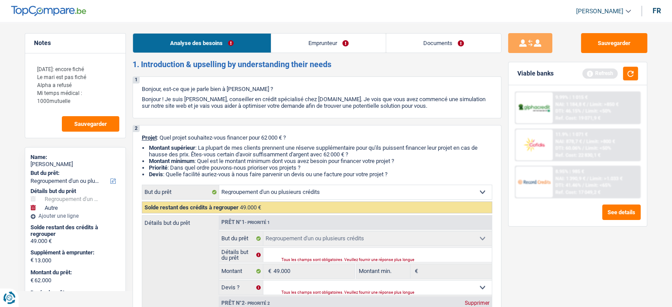
click at [306, 37] on link "Emprunteur" at bounding box center [328, 43] width 114 height 19
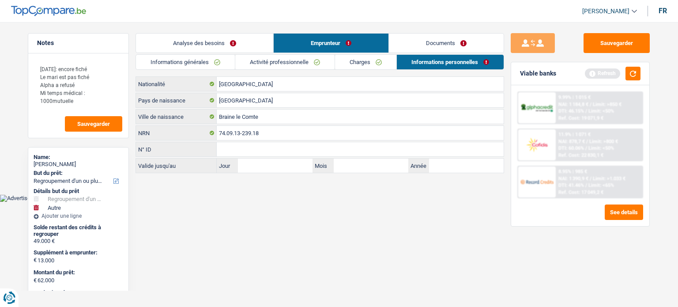
click at [298, 65] on link "Activité professionnelle" at bounding box center [284, 62] width 99 height 15
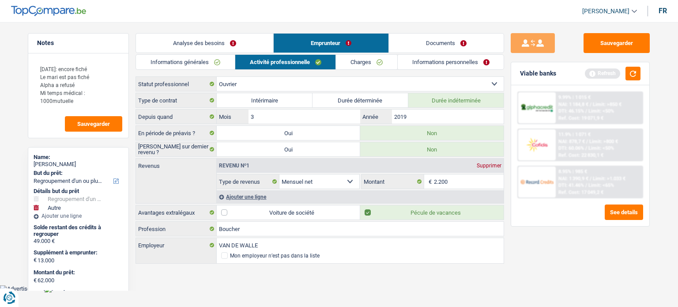
click at [203, 45] on link "Analyse des besoins" at bounding box center [204, 43] width 137 height 19
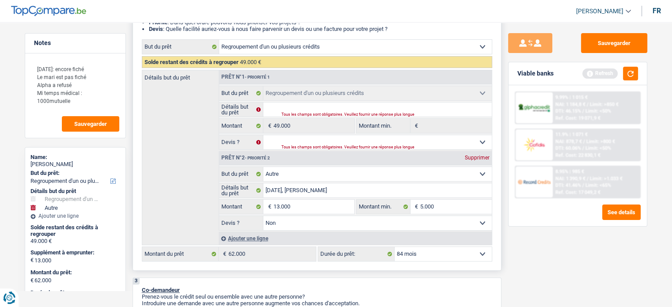
scroll to position [177, 0]
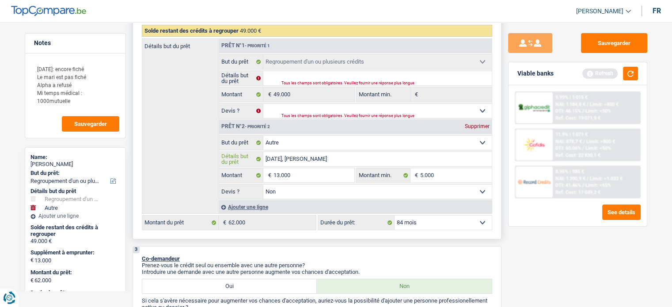
click at [292, 159] on input "[DATE], [PERSON_NAME]" at bounding box center [377, 159] width 228 height 14
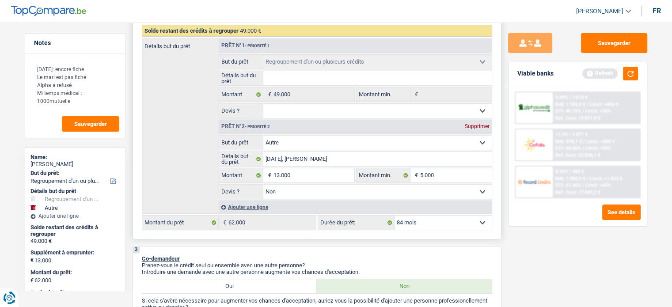
click at [344, 78] on input "Détails but du prêt" at bounding box center [377, 78] width 228 height 14
click at [339, 109] on select "Oui Non Non répondu Sélectionner une option" at bounding box center [377, 111] width 228 height 14
click at [332, 107] on select "Oui Non Non répondu Sélectionner une option" at bounding box center [377, 111] width 228 height 14
click at [263, 104] on select "Oui Non Non répondu Sélectionner une option" at bounding box center [377, 111] width 228 height 14
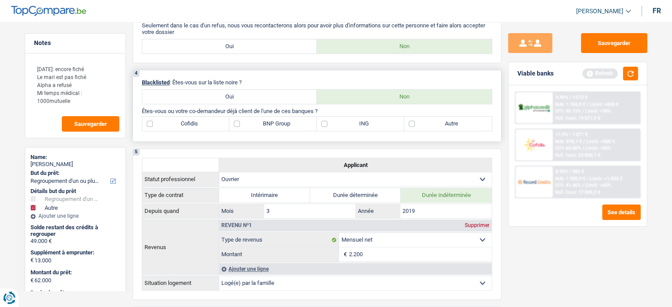
scroll to position [486, 0]
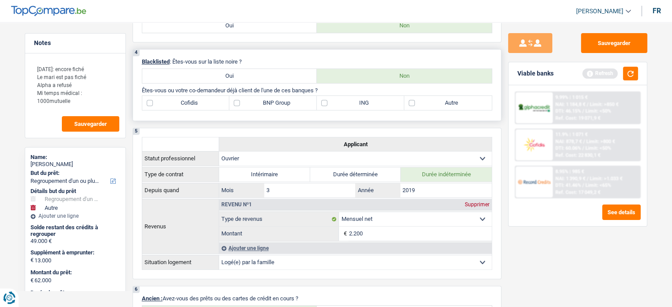
click at [427, 107] on label "Autre" at bounding box center [447, 103] width 87 height 14
click at [427, 107] on input "Autre" at bounding box center [447, 103] width 87 height 14
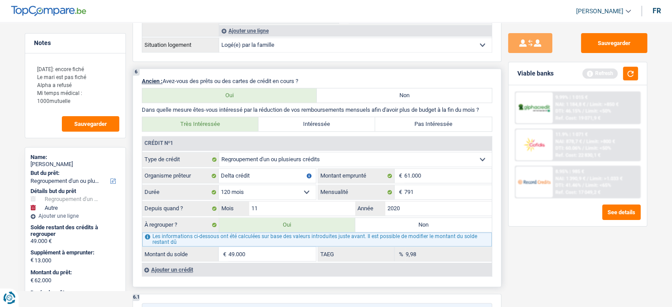
scroll to position [751, 0]
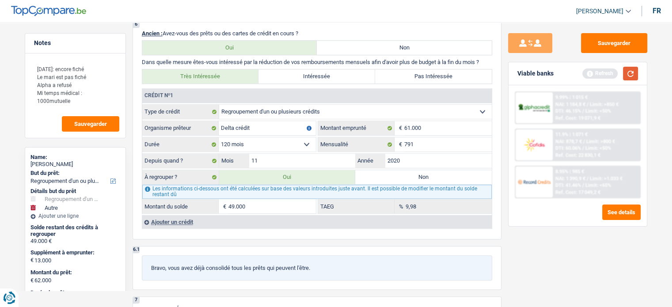
click at [636, 70] on button "button" at bounding box center [630, 74] width 15 height 14
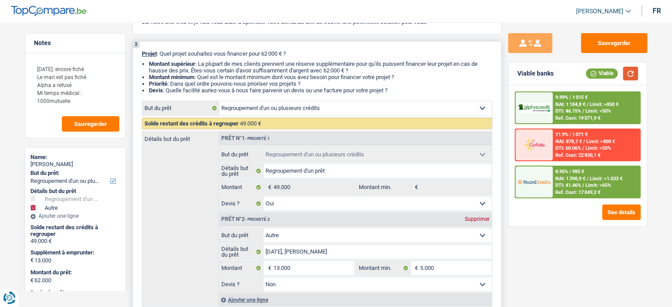
scroll to position [0, 0]
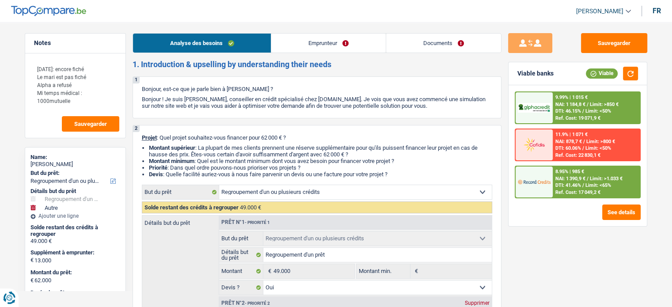
click at [321, 47] on link "Emprunteur" at bounding box center [328, 43] width 114 height 19
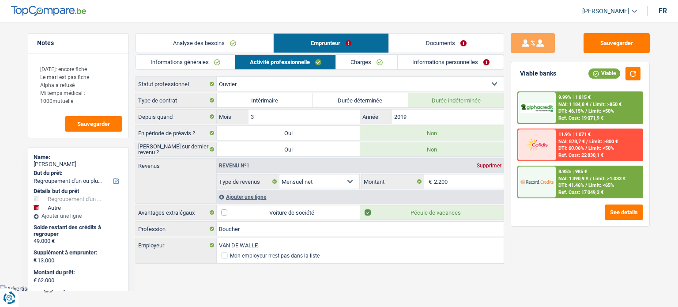
click at [207, 63] on link "Informations générales" at bounding box center [185, 62] width 99 height 15
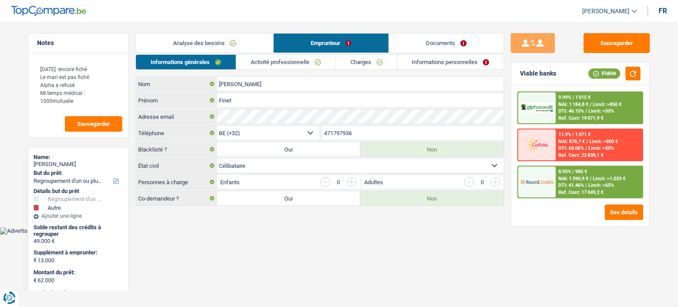
click at [311, 65] on link "Activité professionnelle" at bounding box center [285, 62] width 99 height 15
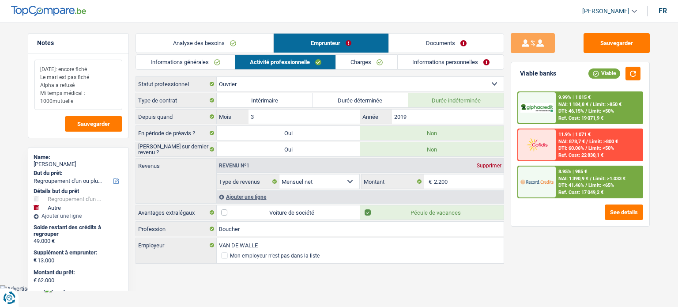
click at [95, 104] on textarea "[DATE]: encore fiché Le mari est pas fiché Alpha a refusé Mi temps médical : 10…" at bounding box center [78, 85] width 88 height 50
click at [255, 197] on div "Ajouter une ligne" at bounding box center [360, 196] width 287 height 13
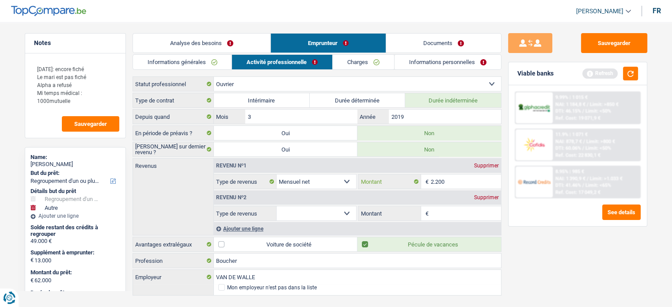
click at [453, 178] on input "2.200" at bounding box center [466, 181] width 70 height 14
click at [339, 215] on select "Allocation d'handicap Allocations chômage Allocations familiales Chèques repas …" at bounding box center [316, 213] width 80 height 14
click at [276, 206] on select "Allocation d'handicap Allocations chômage Allocations familiales Chèques repas …" at bounding box center [316, 213] width 80 height 14
click at [452, 215] on input "Montant" at bounding box center [466, 213] width 70 height 14
click at [539, 240] on div "Sauvegarder Viable banks Refresh 9.99% | 1 015 € NAI: 1 184,8 € / Limit: >850 €…" at bounding box center [577, 161] width 152 height 257
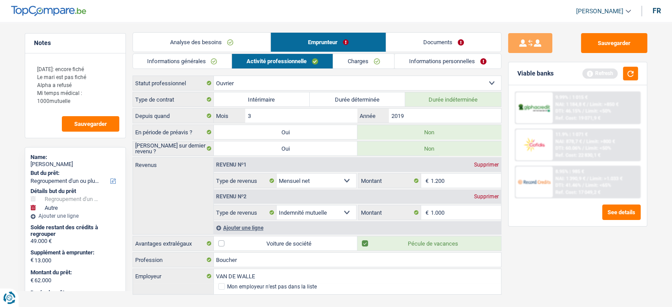
scroll to position [14, 0]
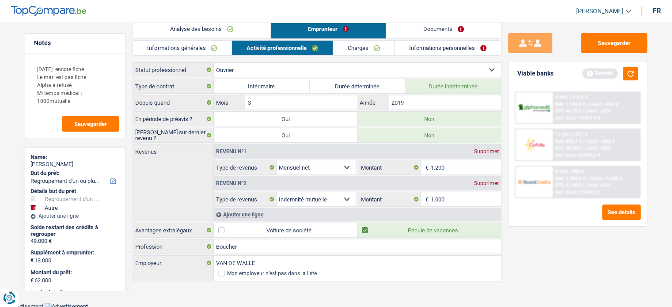
click at [373, 50] on link "Charges" at bounding box center [363, 48] width 61 height 15
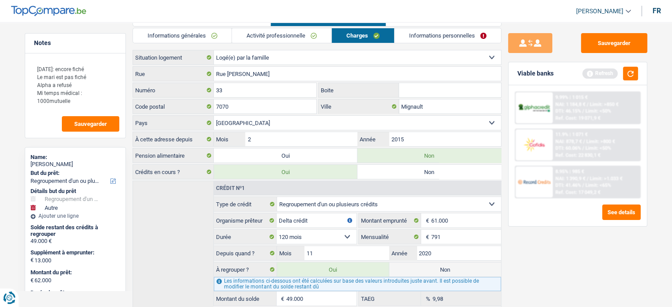
scroll to position [0, 0]
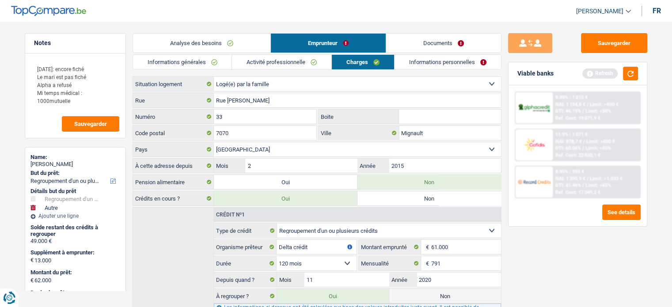
click at [438, 66] on link "Informations personnelles" at bounding box center [447, 62] width 106 height 15
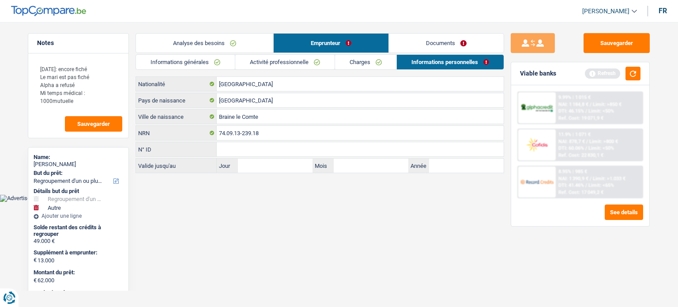
click at [381, 65] on link "Charges" at bounding box center [365, 62] width 61 height 15
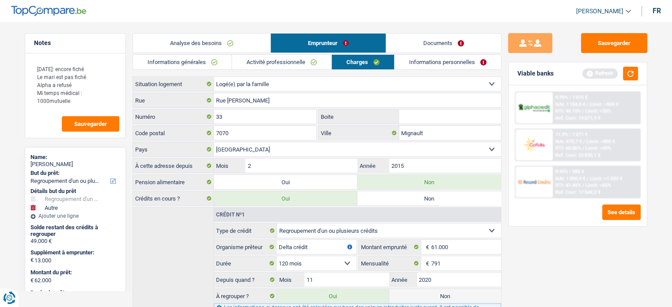
click at [444, 63] on link "Informations personnelles" at bounding box center [447, 62] width 106 height 15
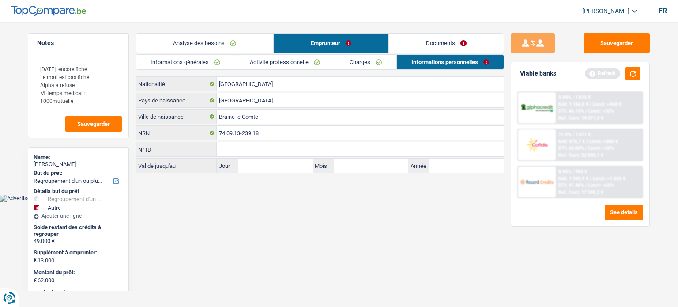
click at [238, 48] on link "Analyse des besoins" at bounding box center [204, 43] width 137 height 19
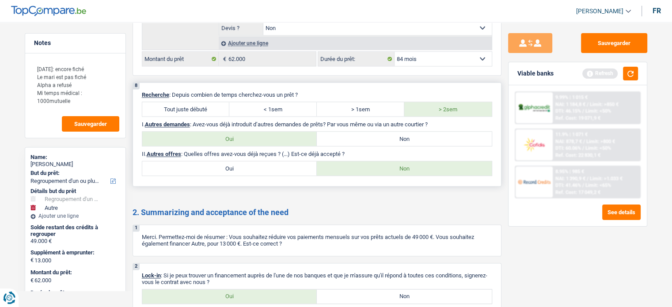
scroll to position [1282, 0]
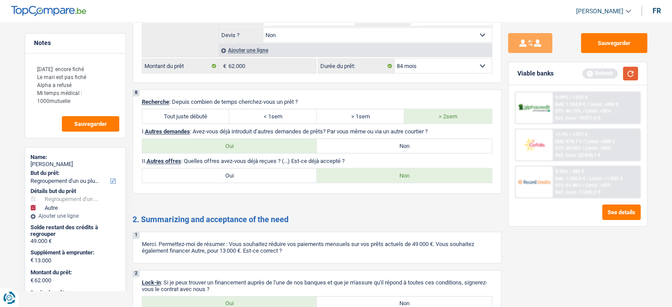
click at [626, 74] on button "button" at bounding box center [630, 74] width 15 height 14
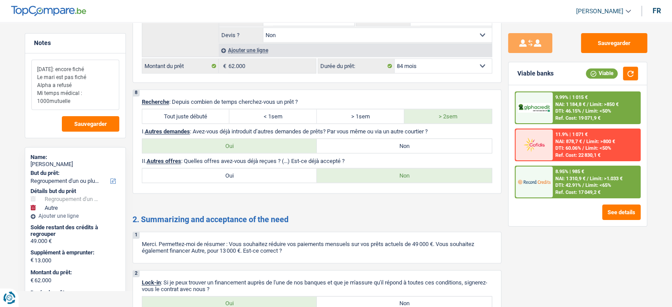
click at [69, 73] on textarea "[DATE]: encore fiché Le mari est pas fiché Alpha a refusé Mi temps médical : 10…" at bounding box center [75, 85] width 88 height 50
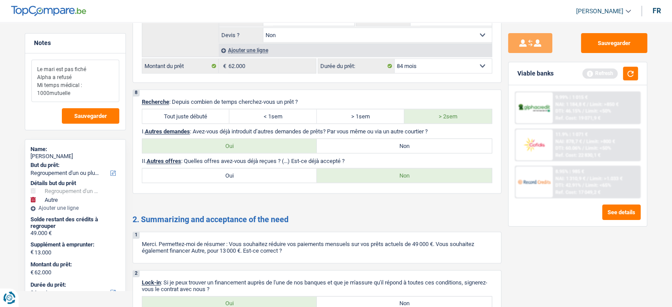
click at [66, 70] on textarea "Le mari est pas fiché Alpha a refusé Mi temps médical : 1000mutuelle" at bounding box center [75, 81] width 88 height 42
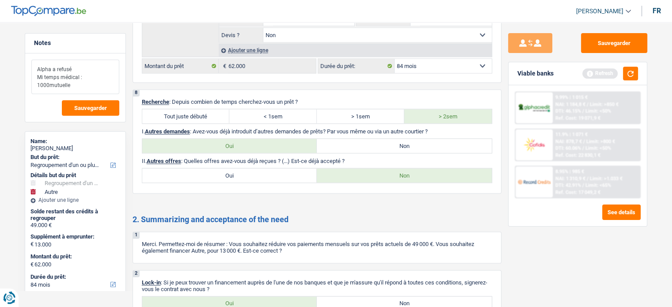
click at [70, 66] on textarea "Alpha a refusé Mi temps médical : 1000mutuelle" at bounding box center [75, 77] width 88 height 34
drag, startPoint x: 96, startPoint y: 67, endPoint x: 72, endPoint y: 62, distance: 24.3
click at [72, 62] on textarea "Alpha a refusé pour NAI Mi temps médical : 1000mutuelle" at bounding box center [75, 77] width 88 height 34
click at [79, 81] on textarea "Alpha a refusé Mi temps médical : 1000mutuelle" at bounding box center [75, 77] width 88 height 34
click at [71, 85] on textarea "Alpha a refusé Mi temps médical : 1000mutuelle" at bounding box center [75, 77] width 88 height 34
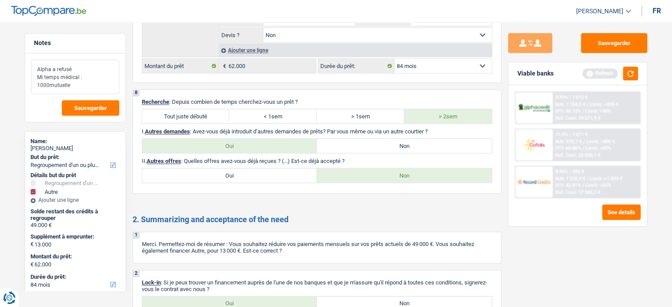
drag, startPoint x: 78, startPoint y: 83, endPoint x: 78, endPoint y: 74, distance: 9.3
click at [78, 74] on textarea "Alpha a refusé Mi temps médical : 1000mutuelle" at bounding box center [75, 77] width 88 height 34
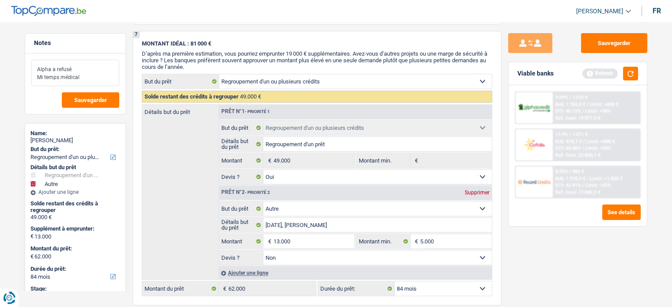
scroll to position [1061, 0]
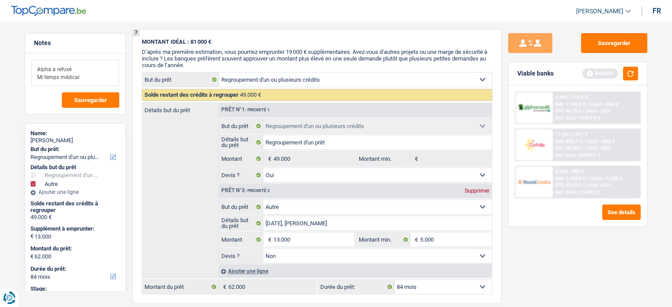
drag, startPoint x: 98, startPoint y: 74, endPoint x: 91, endPoint y: 64, distance: 12.1
click at [91, 65] on textarea "Alpha a refusé Mi temps médical" at bounding box center [75, 73] width 88 height 26
click at [108, 92] on button "Sauvegarder" at bounding box center [90, 99] width 57 height 15
click at [605, 46] on button "Sauvegarder" at bounding box center [614, 43] width 66 height 20
click at [631, 70] on button "button" at bounding box center [630, 74] width 15 height 14
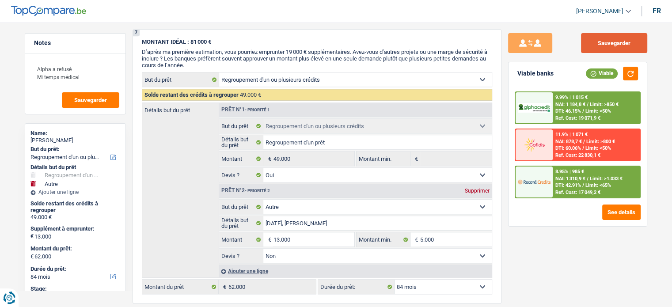
click at [626, 43] on button "Sauvegarder" at bounding box center [614, 43] width 66 height 20
